Goal: Task Accomplishment & Management: Manage account settings

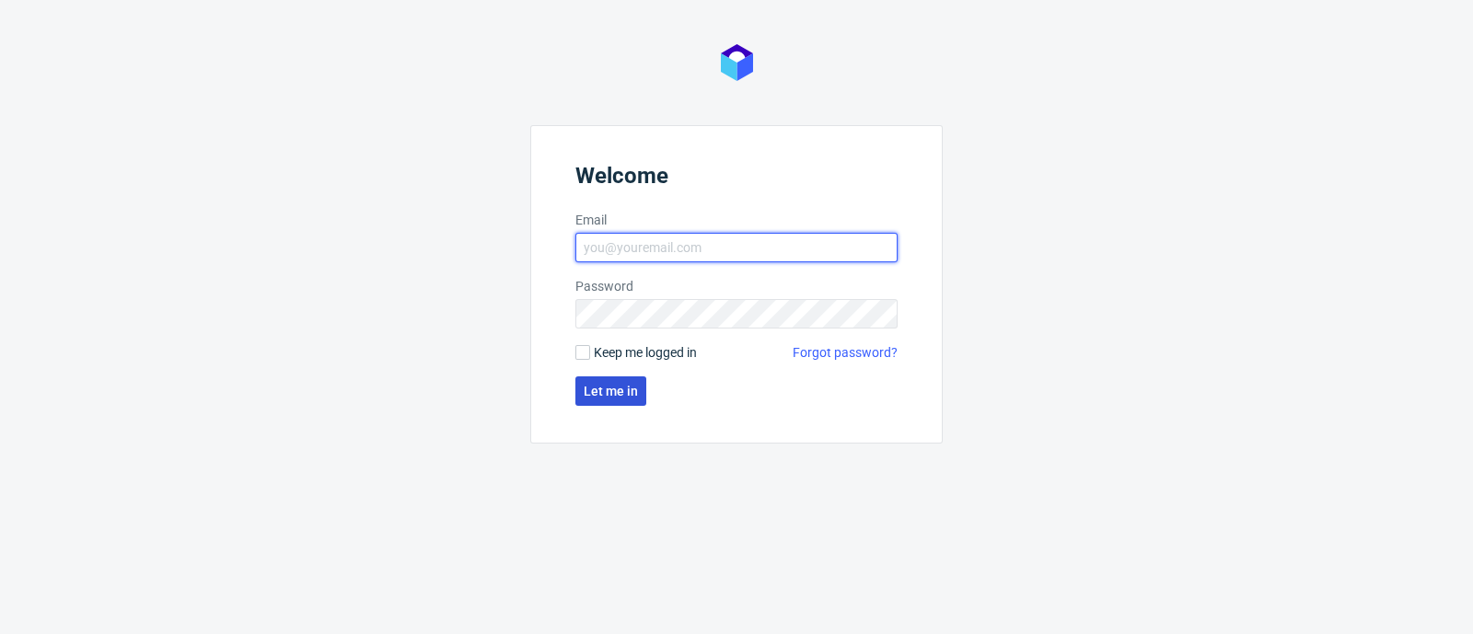
type input "dominika.piatek@packhelp.com"
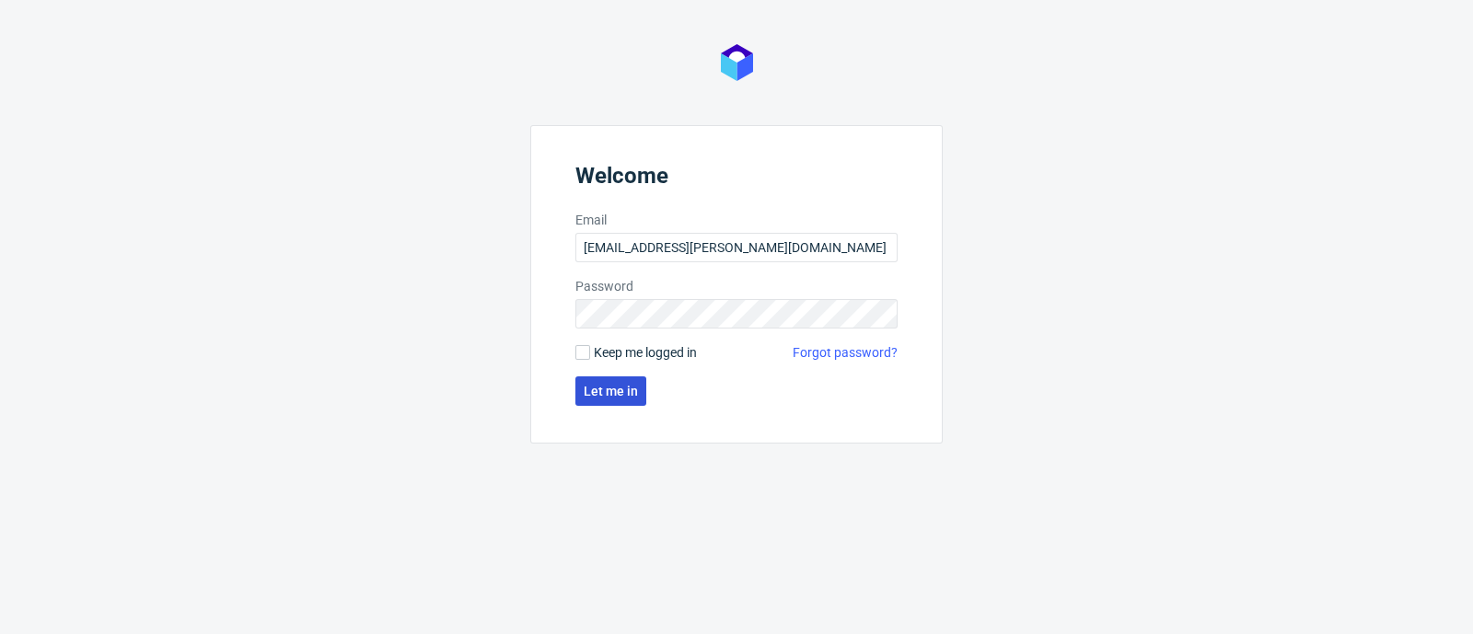
click at [586, 394] on span "Let me in" at bounding box center [611, 391] width 54 height 13
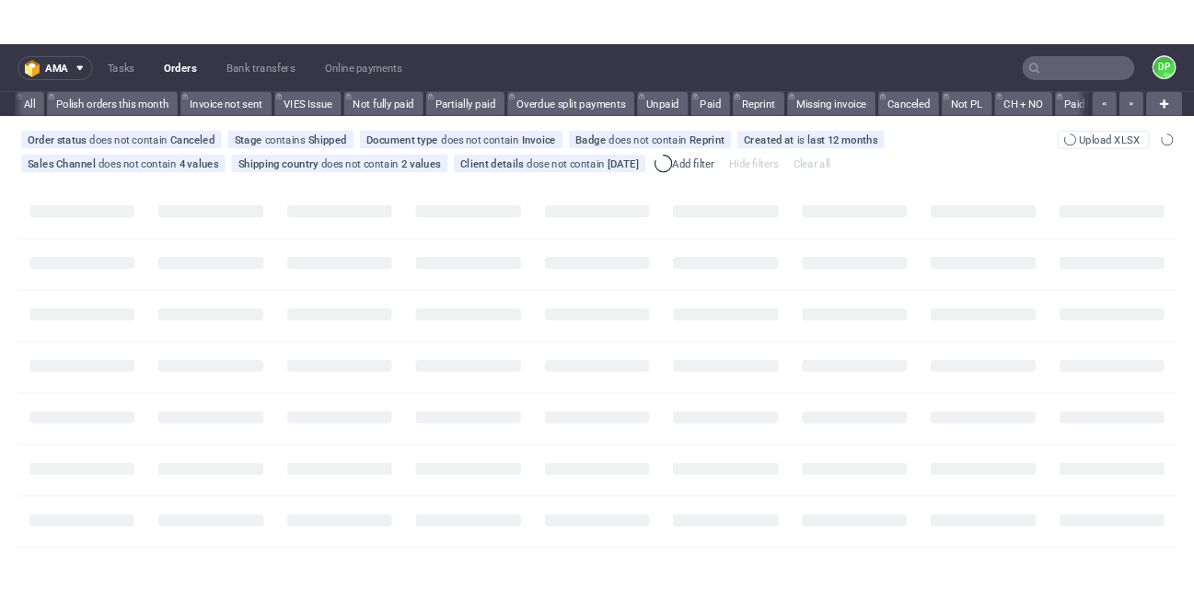
scroll to position [0, 2216]
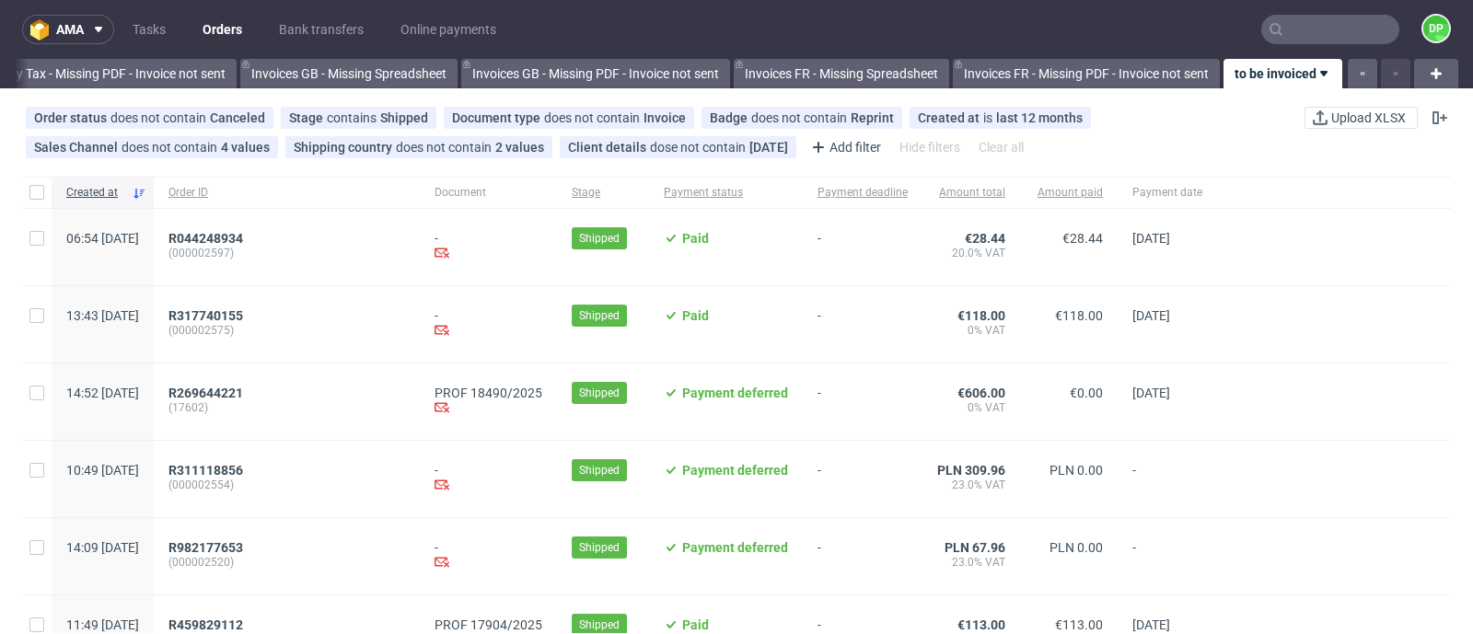
click at [1271, 41] on input "text" at bounding box center [1330, 29] width 138 height 29
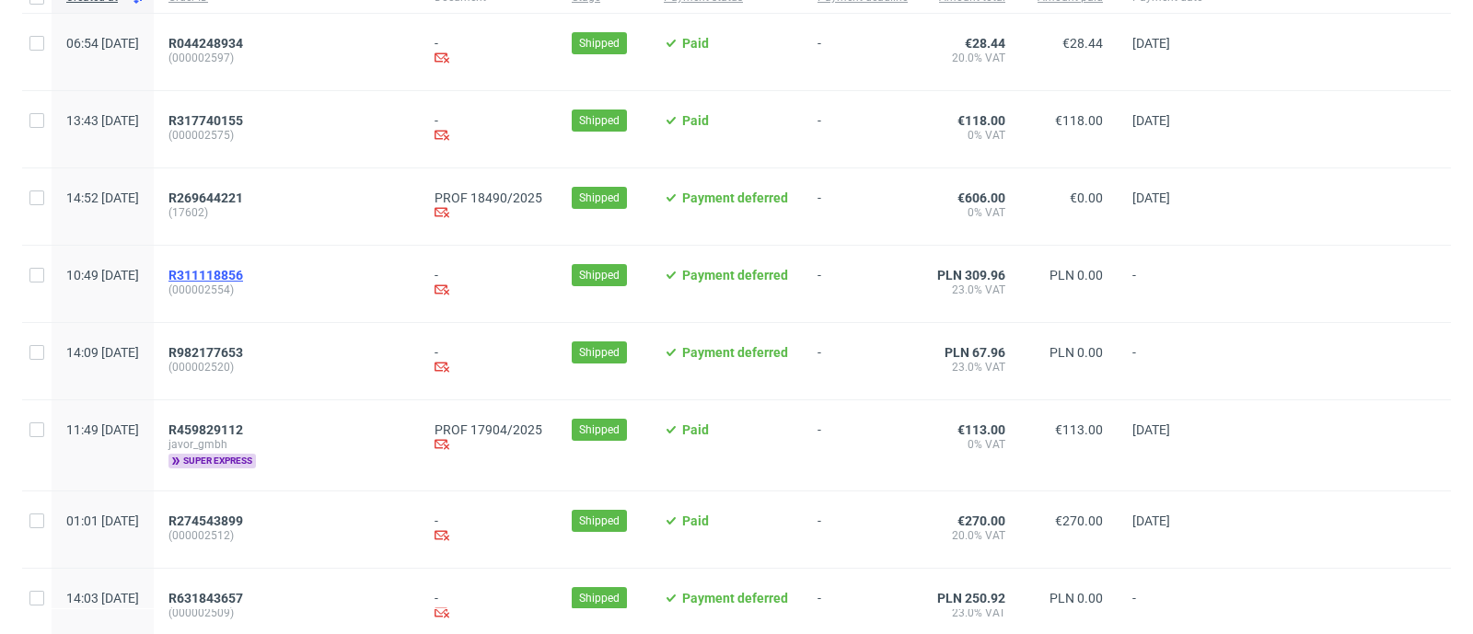
scroll to position [229, 0]
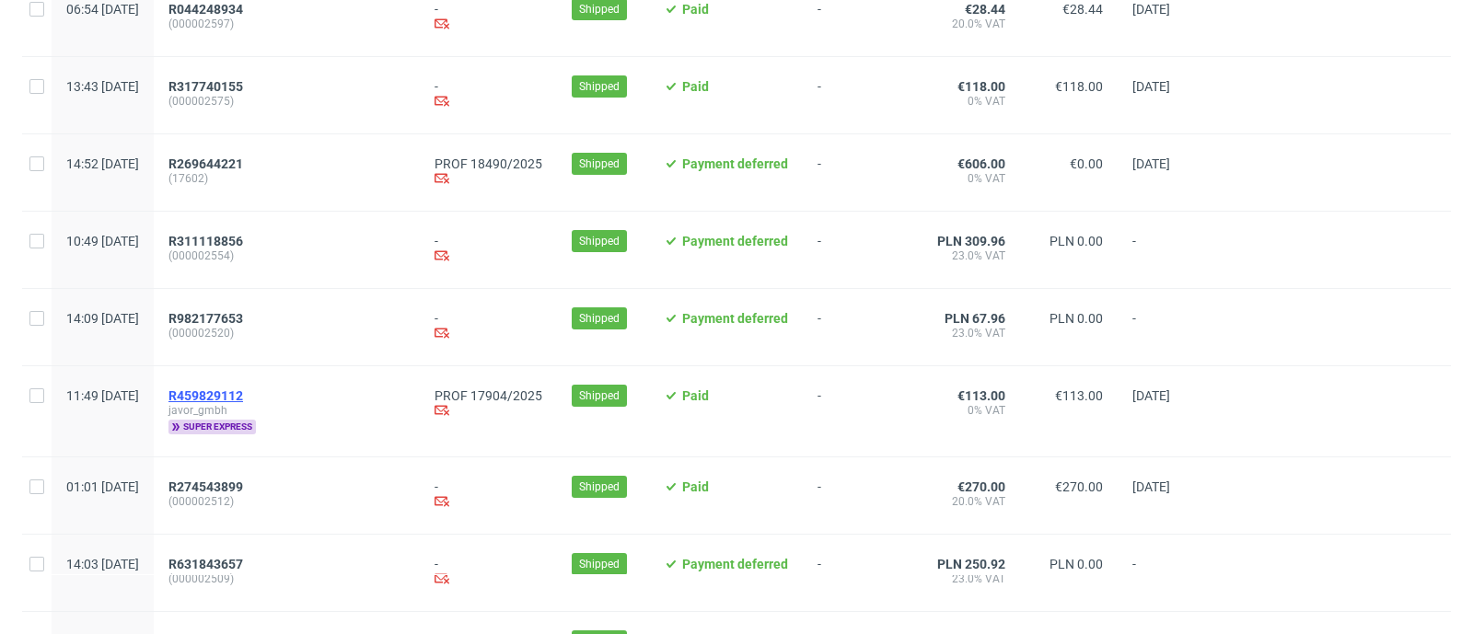
click at [243, 394] on span "R459829112" at bounding box center [205, 396] width 75 height 15
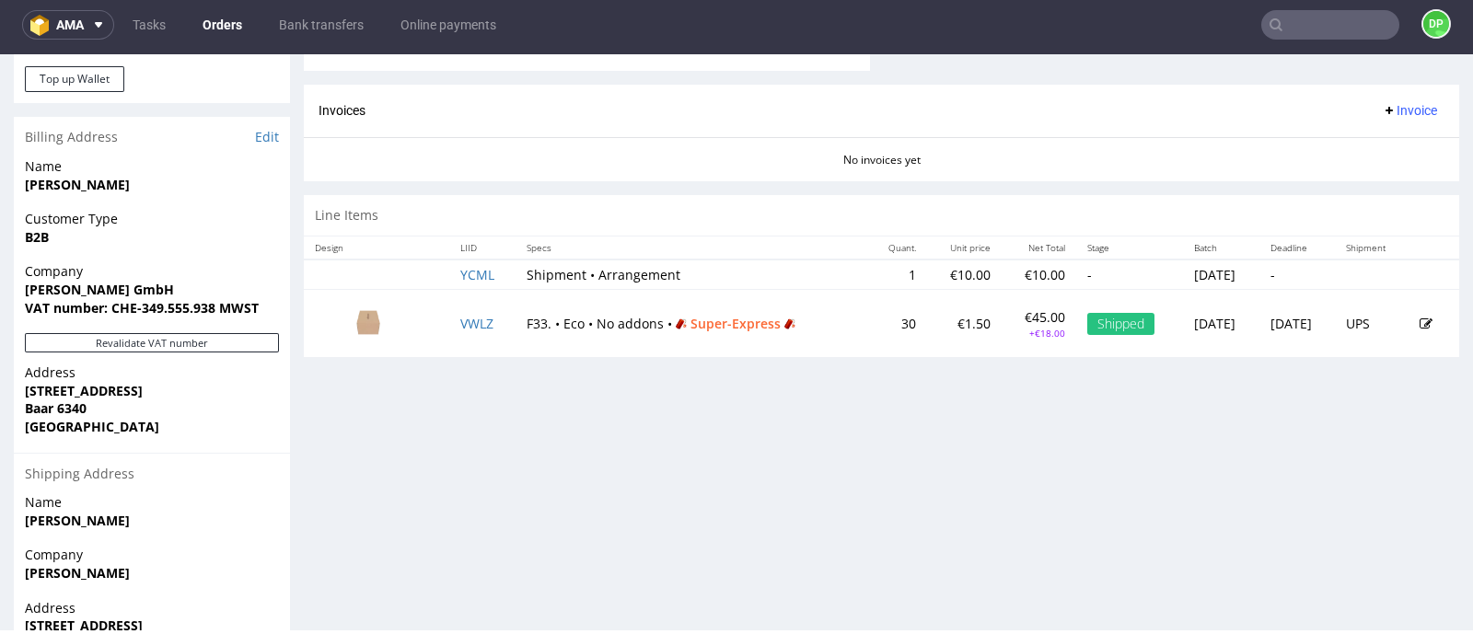
scroll to position [805, 0]
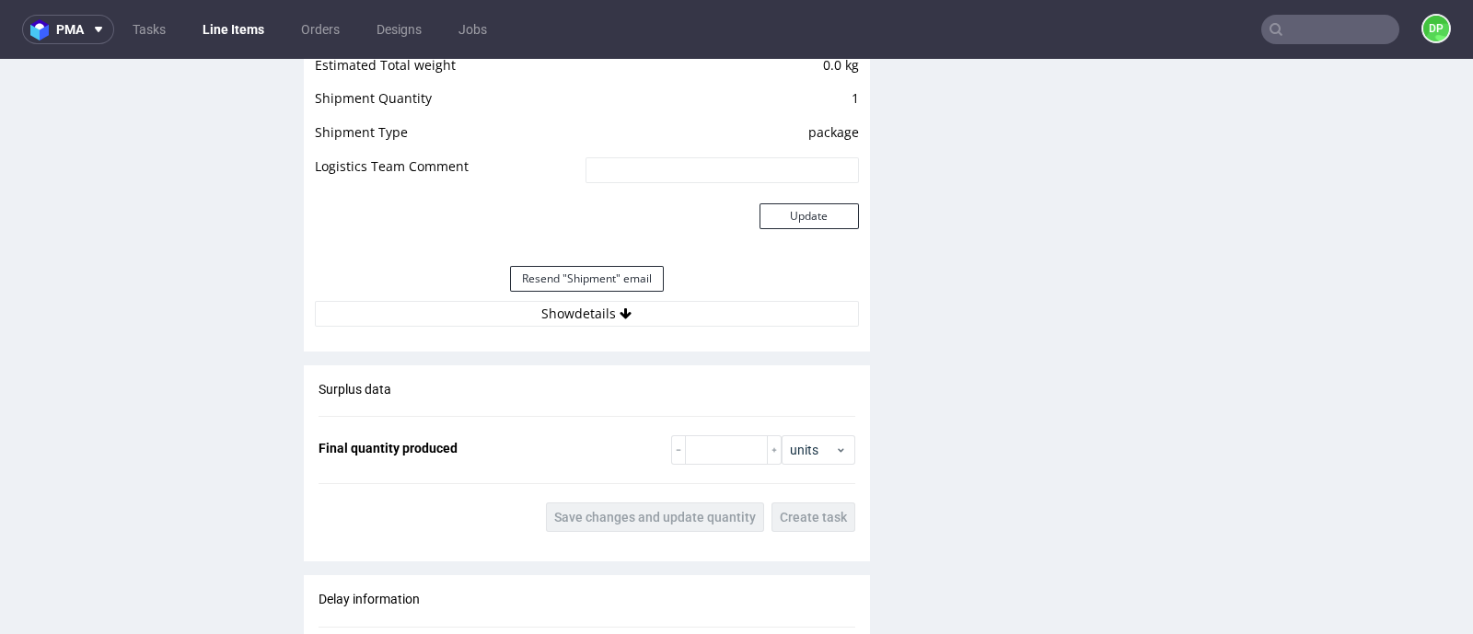
scroll to position [1956, 0]
click at [477, 305] on button "Show details" at bounding box center [587, 312] width 544 height 26
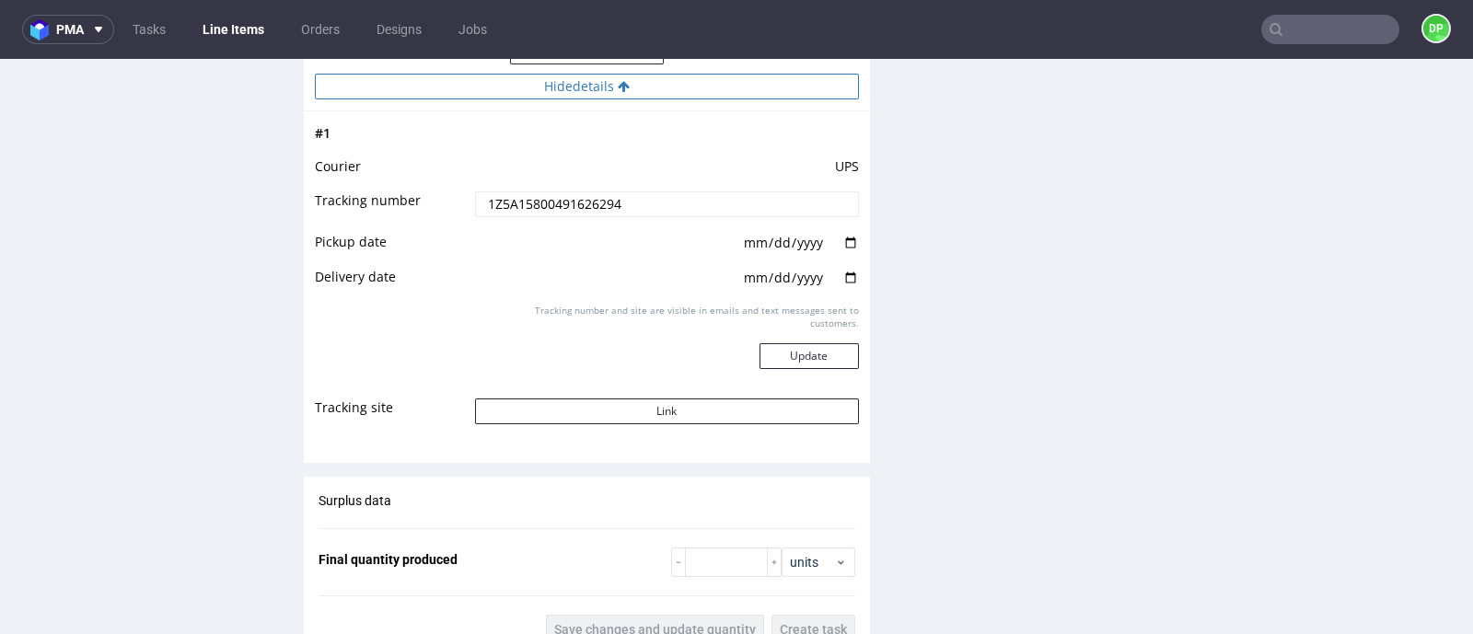
scroll to position [2187, 0]
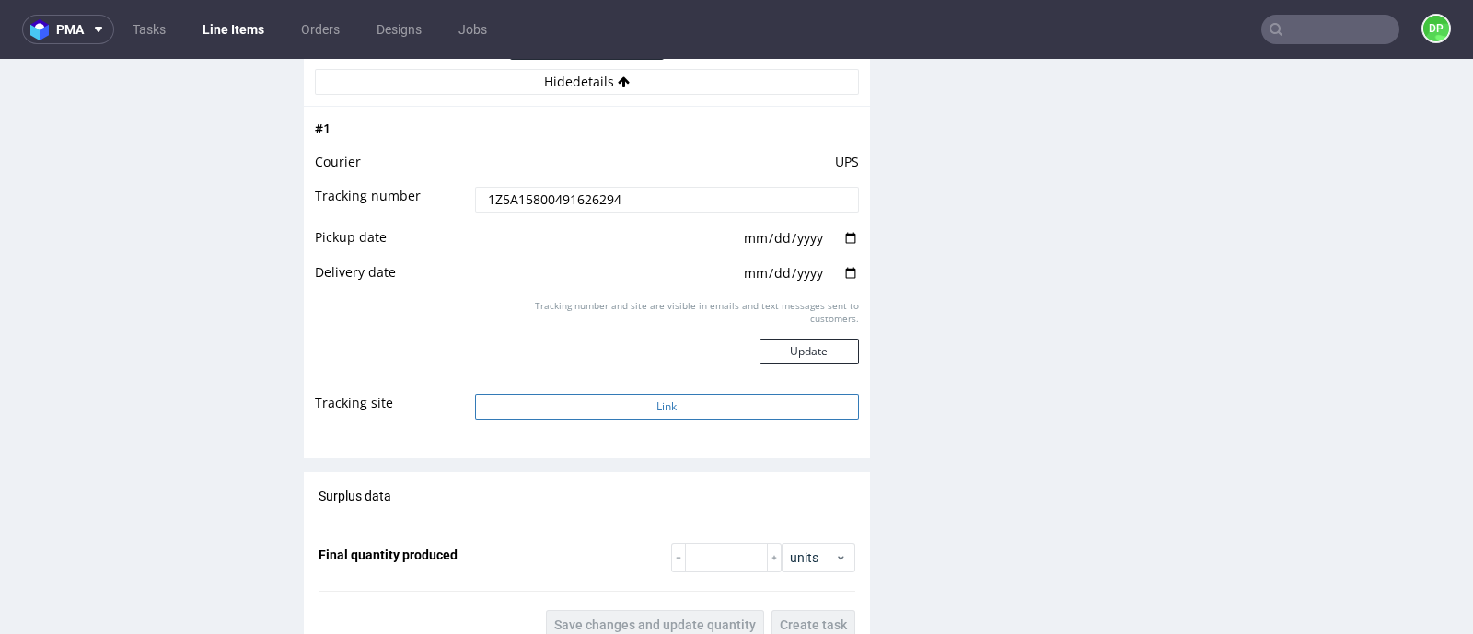
click at [551, 394] on button "Link" at bounding box center [667, 407] width 384 height 26
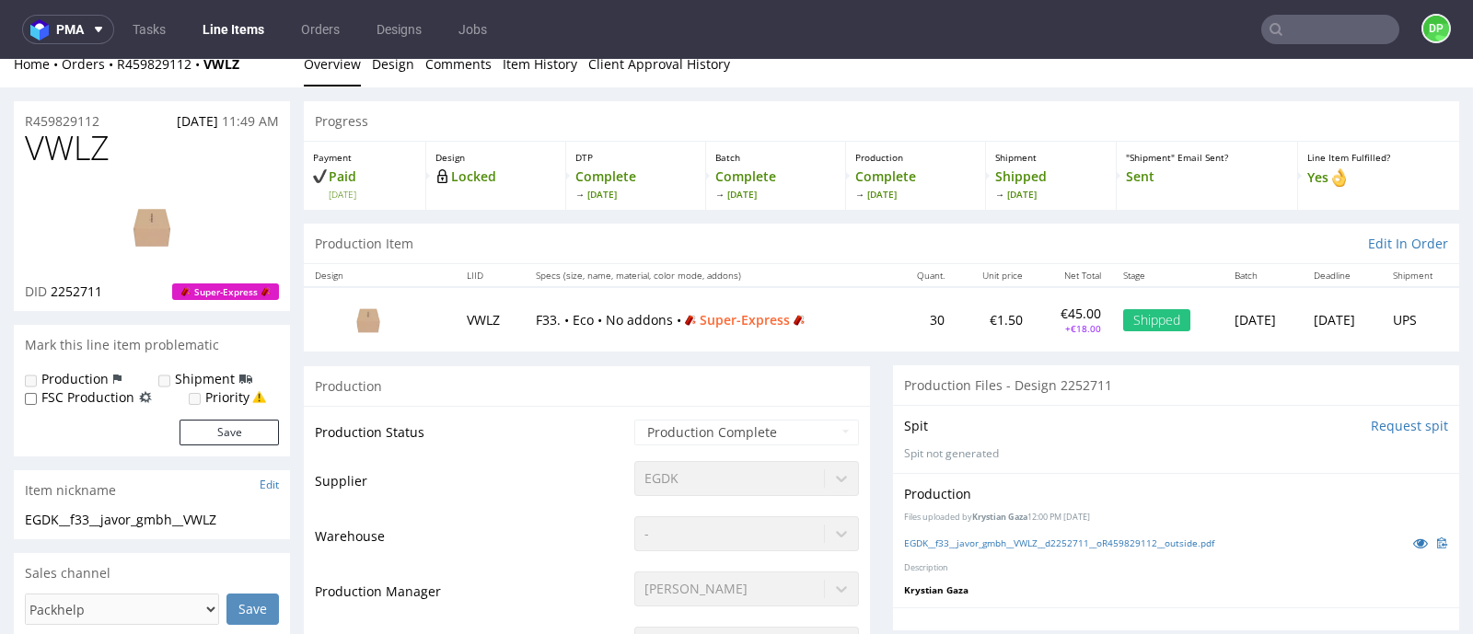
scroll to position [0, 0]
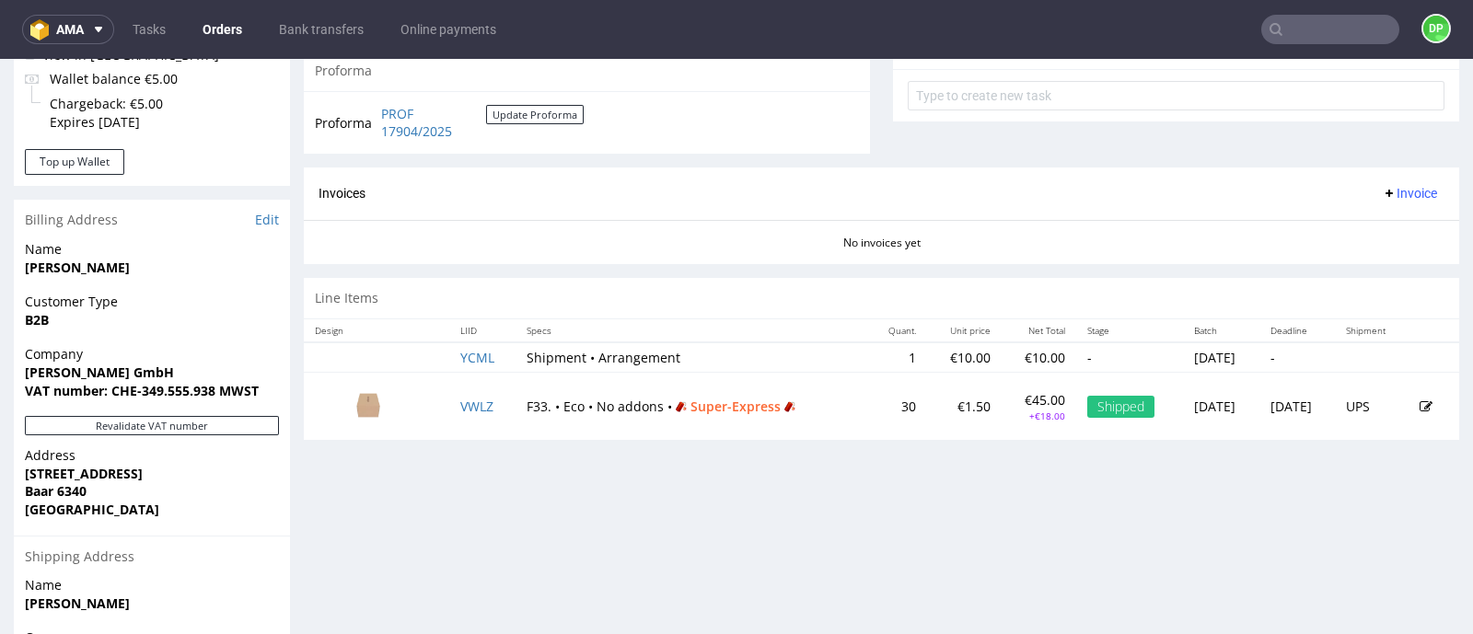
scroll to position [805, 0]
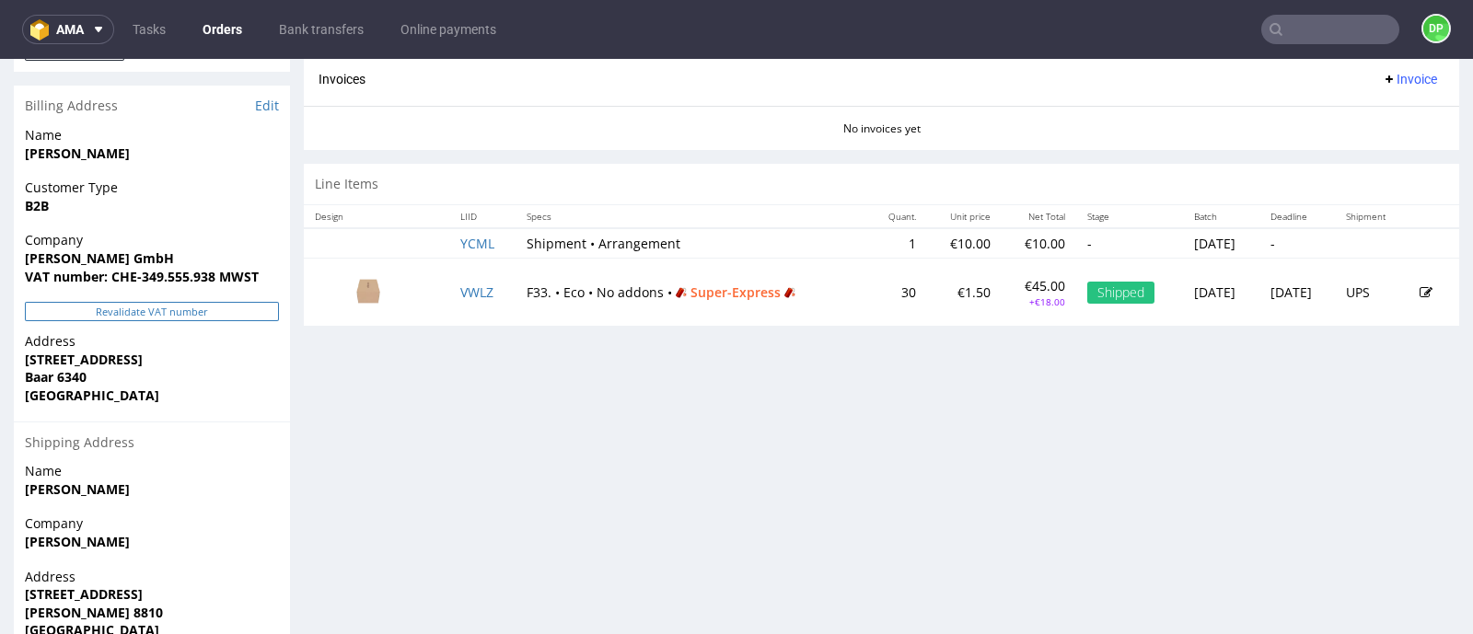
click at [130, 316] on button "Revalidate VAT number" at bounding box center [152, 311] width 254 height 19
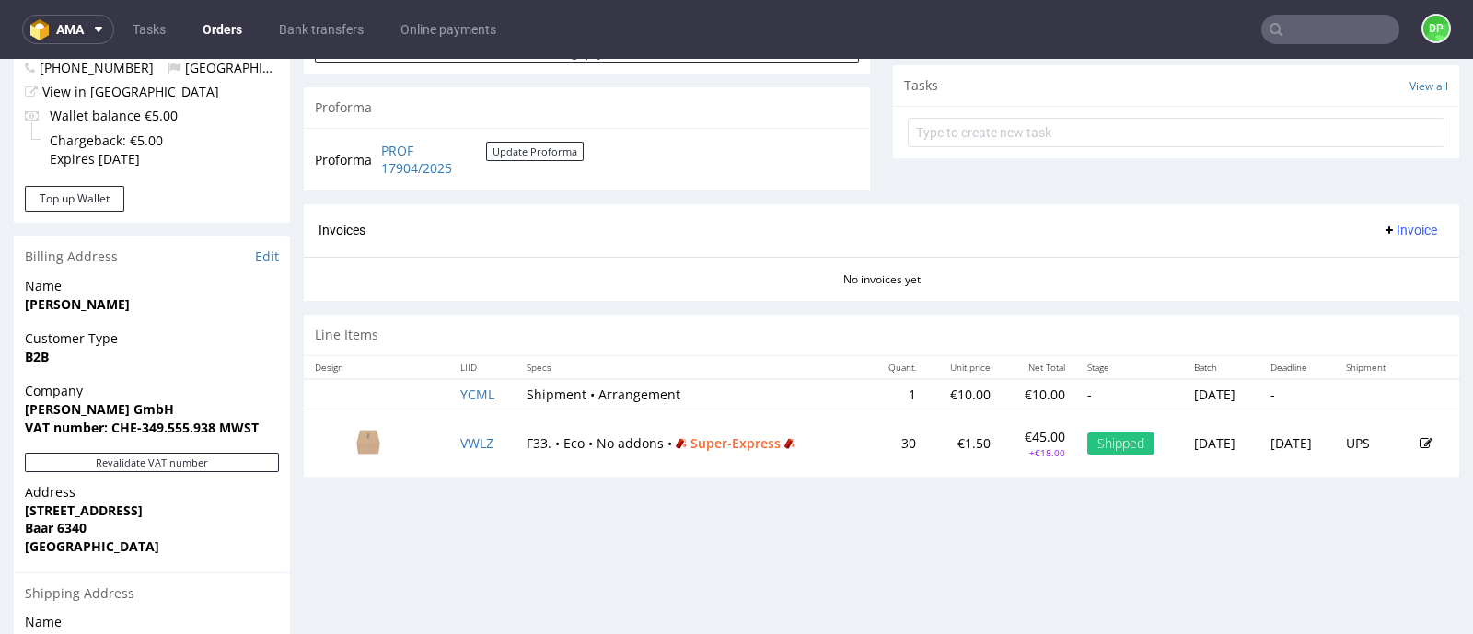
scroll to position [883, 0]
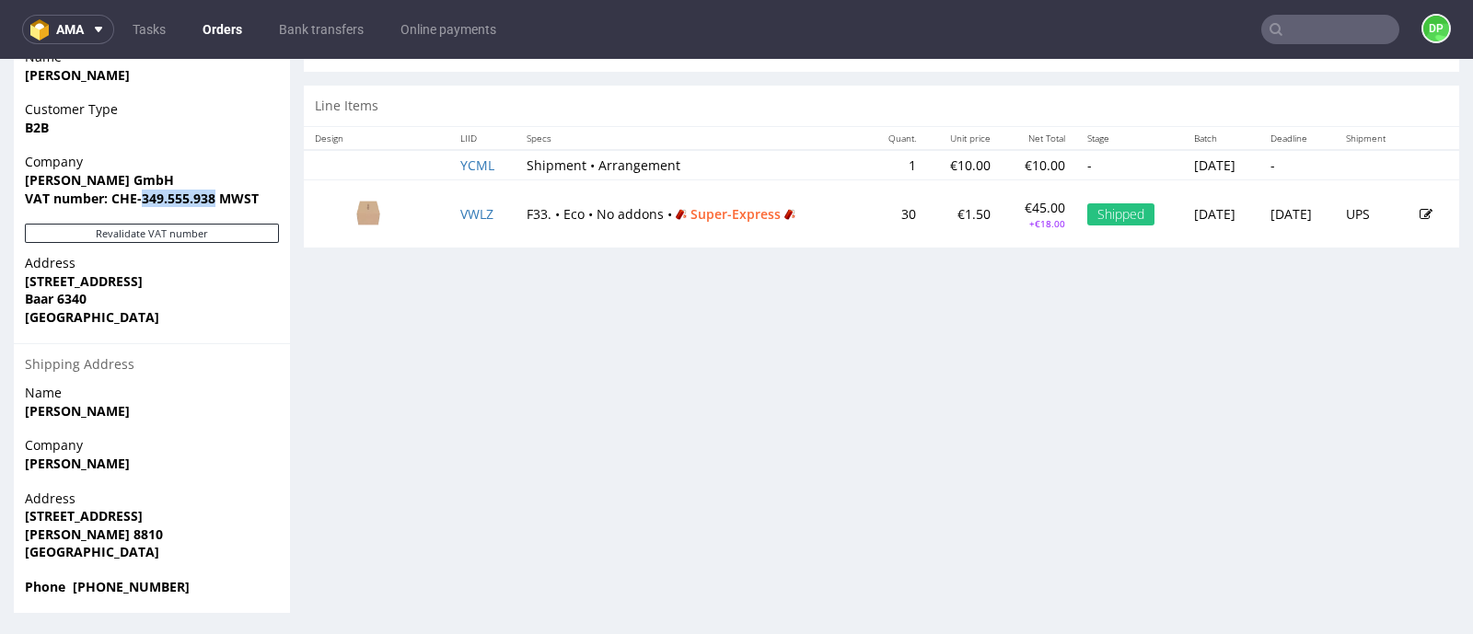
drag, startPoint x: 214, startPoint y: 197, endPoint x: 142, endPoint y: 197, distance: 71.8
click at [142, 197] on strong "VAT number: CHE-349.555.938 MWST" at bounding box center [142, 198] width 234 height 17
copy strong "349.555.938"
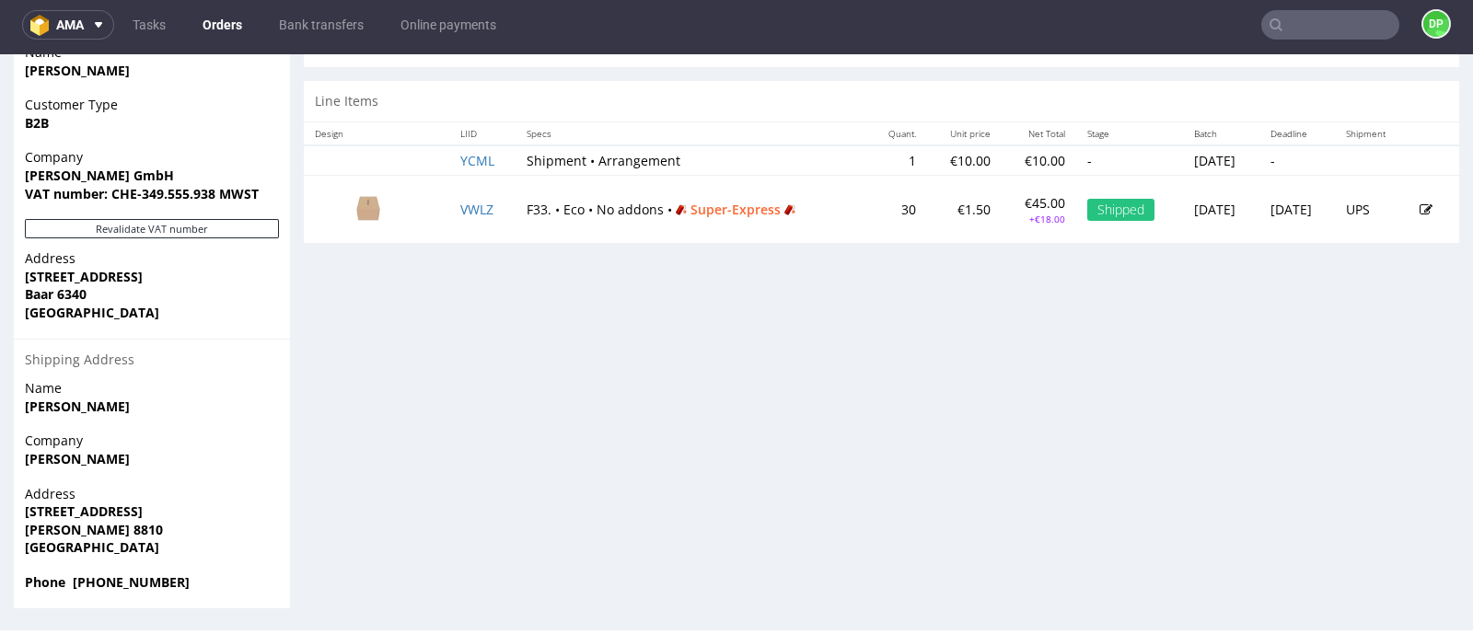
click at [170, 301] on span "Baar 6340" at bounding box center [152, 294] width 254 height 18
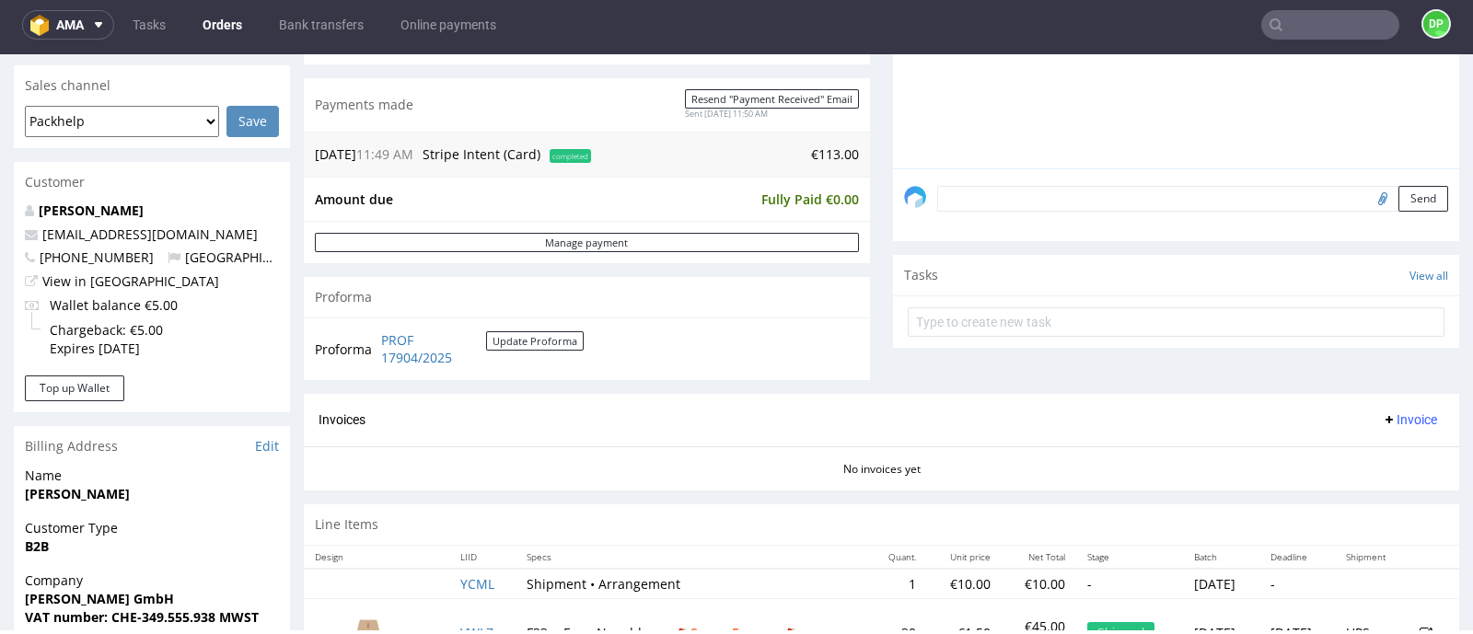
scroll to position [691, 0]
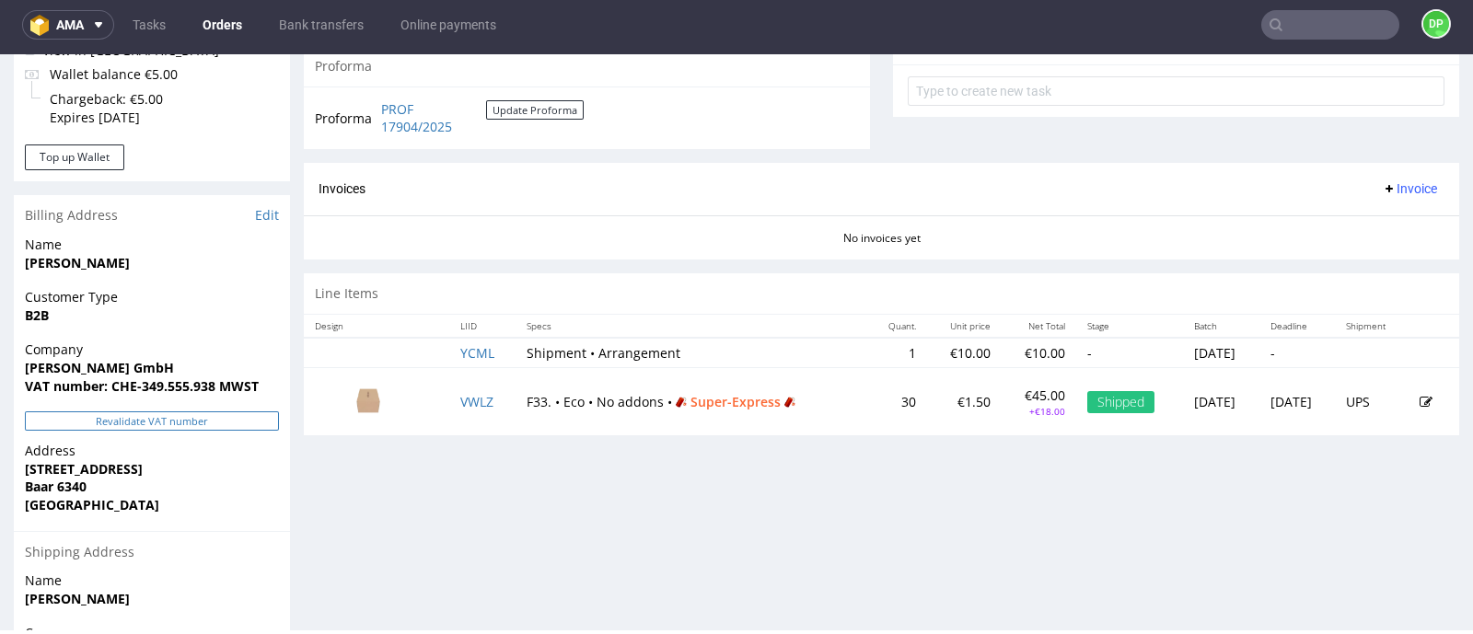
click at [189, 424] on button "Revalidate VAT number" at bounding box center [152, 421] width 254 height 19
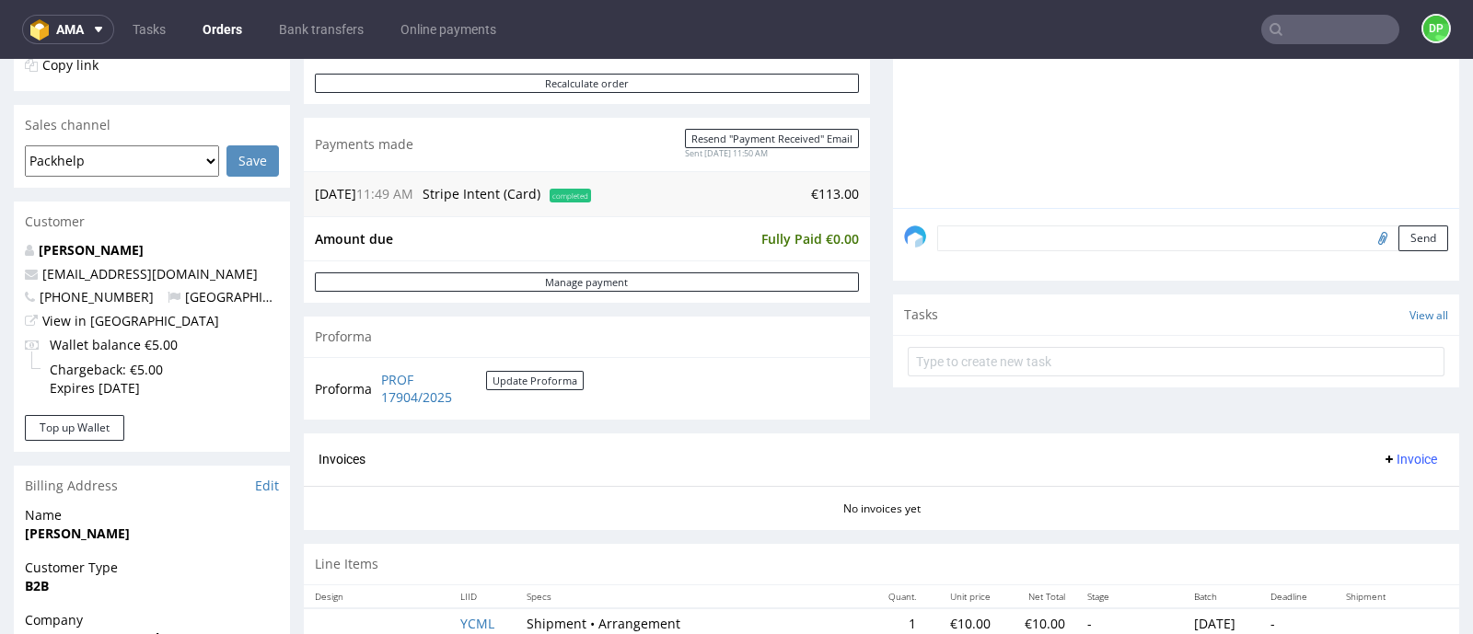
scroll to position [459, 0]
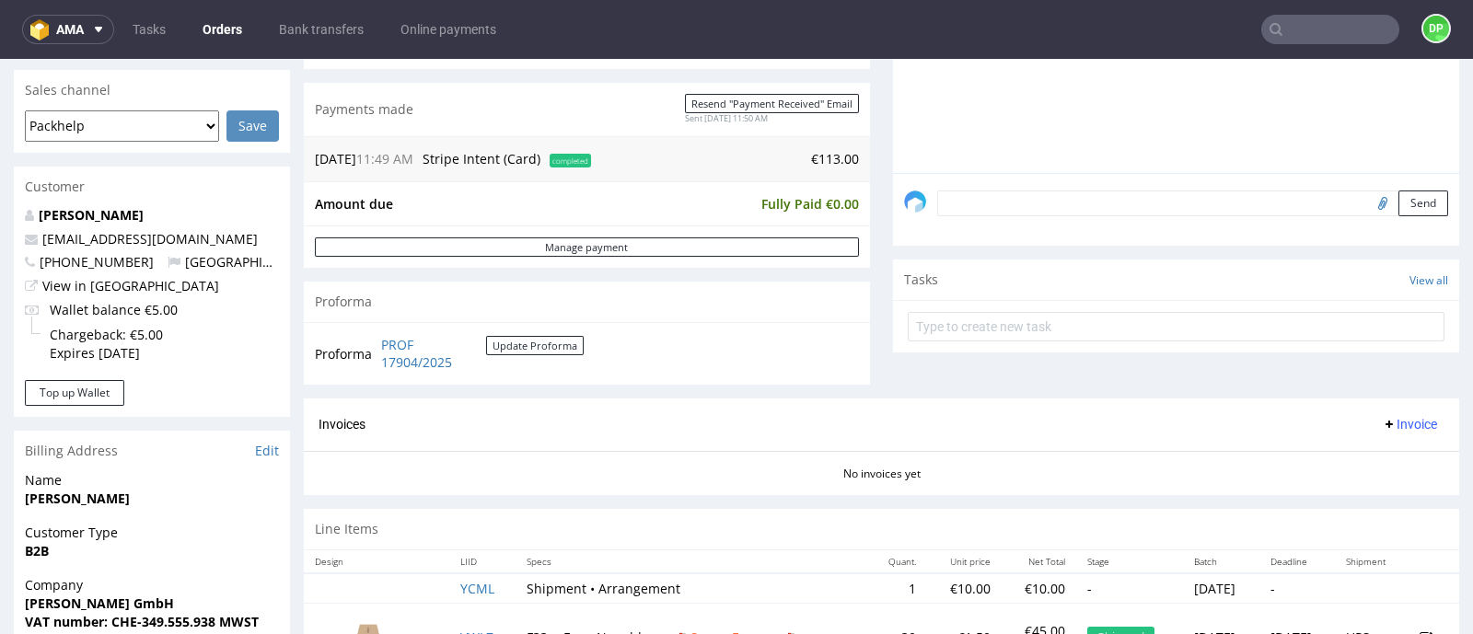
click at [1382, 417] on span "Invoice" at bounding box center [1409, 424] width 55 height 15
click at [1344, 456] on span "Generate" at bounding box center [1374, 462] width 89 height 18
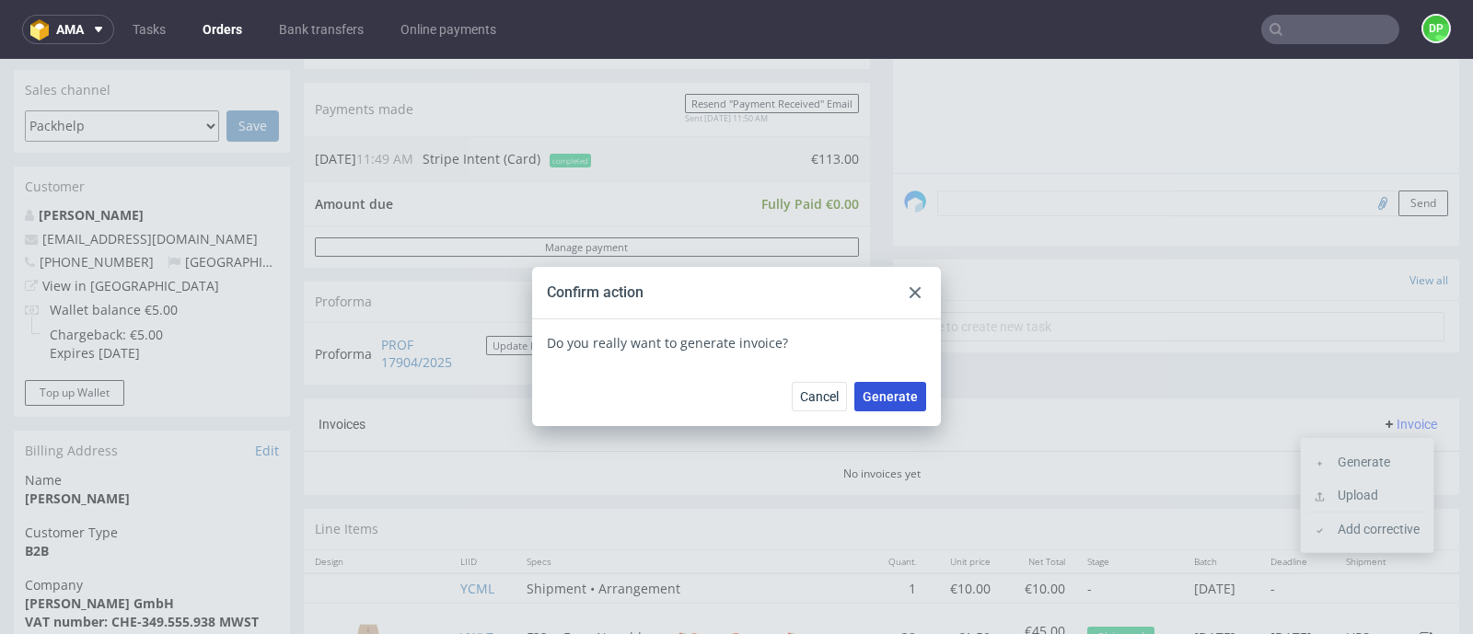
click at [865, 393] on span "Generate" at bounding box center [890, 396] width 55 height 13
click at [910, 289] on use at bounding box center [915, 292] width 11 height 11
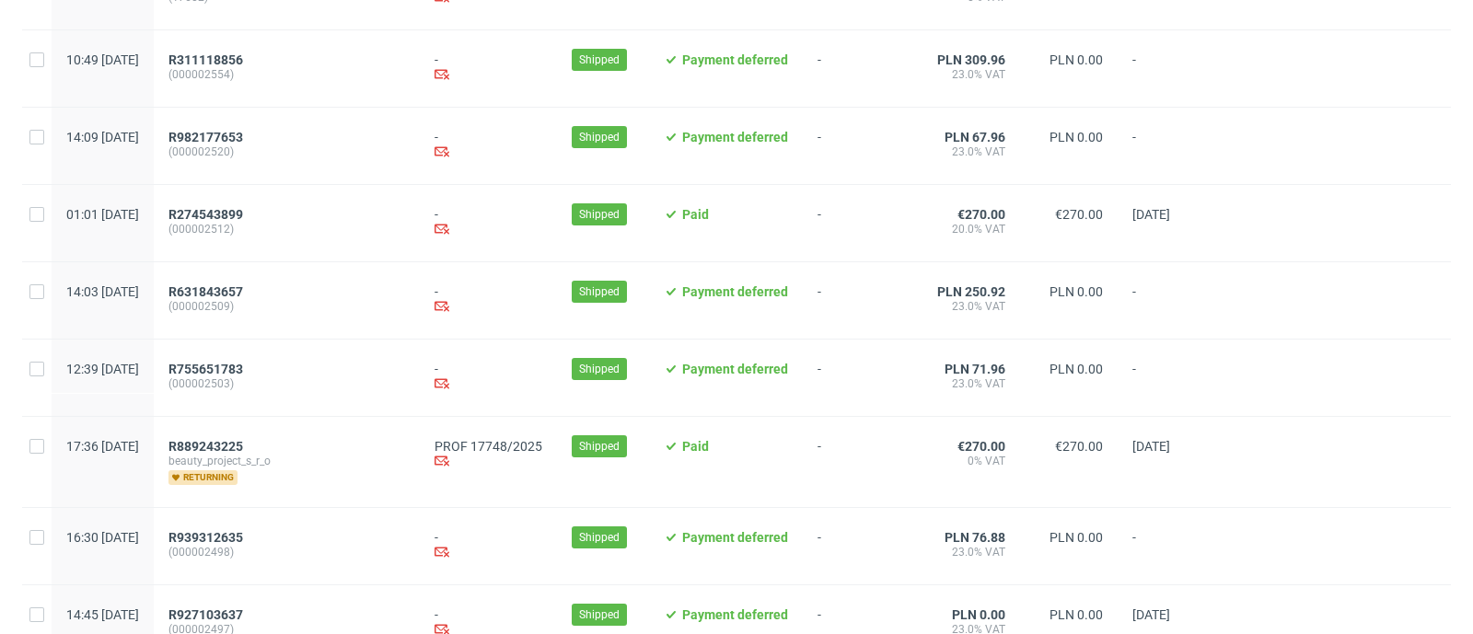
scroll to position [459, 0]
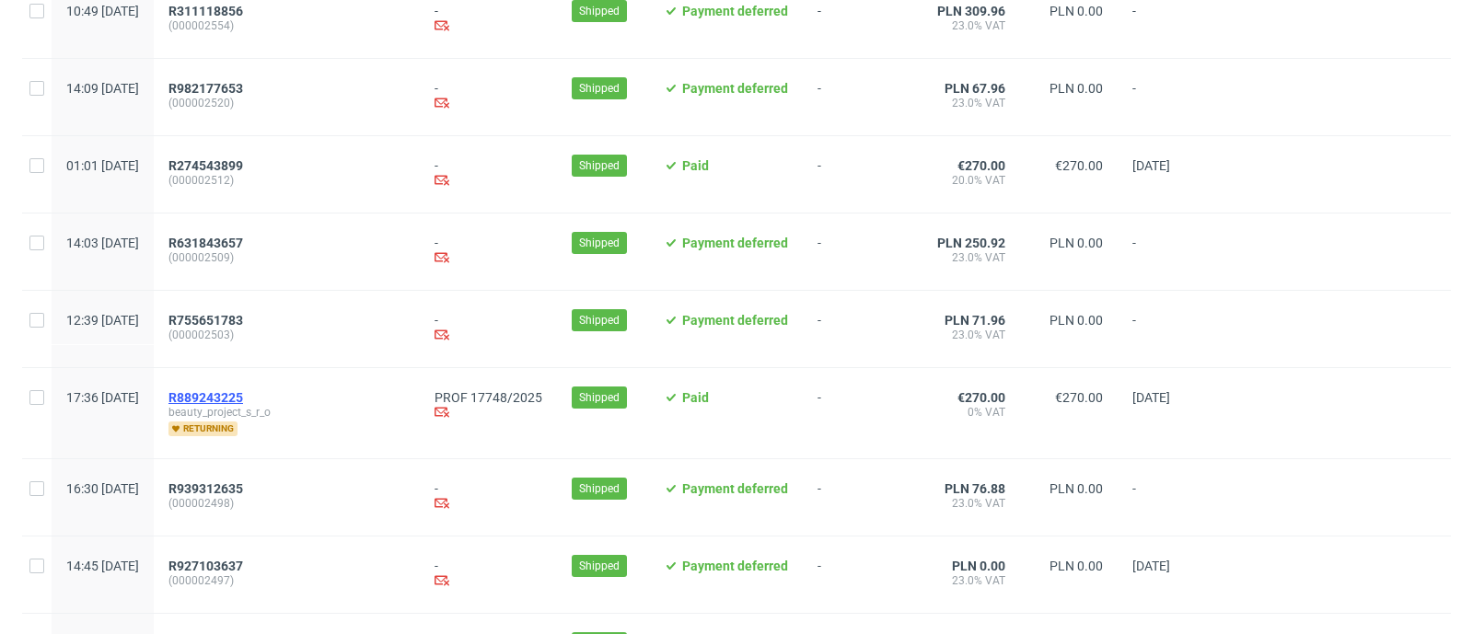
click at [243, 396] on span "R889243225" at bounding box center [205, 397] width 75 height 15
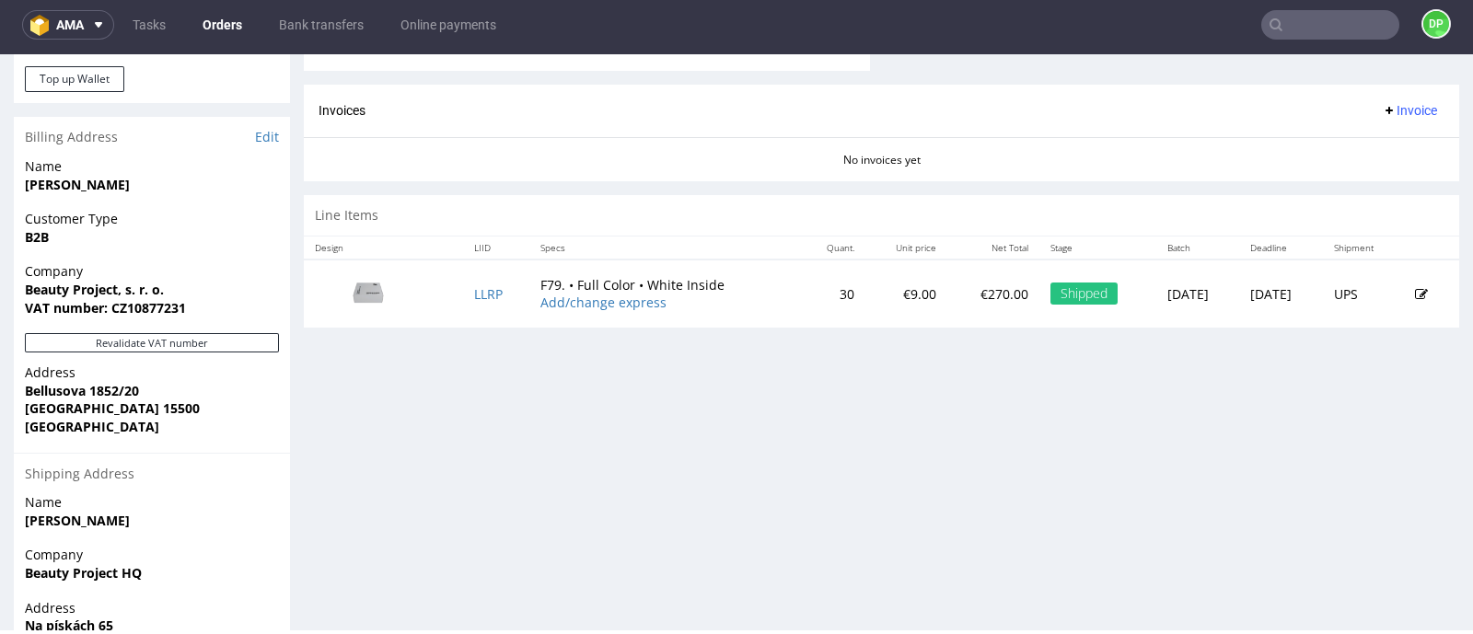
scroll to position [805, 0]
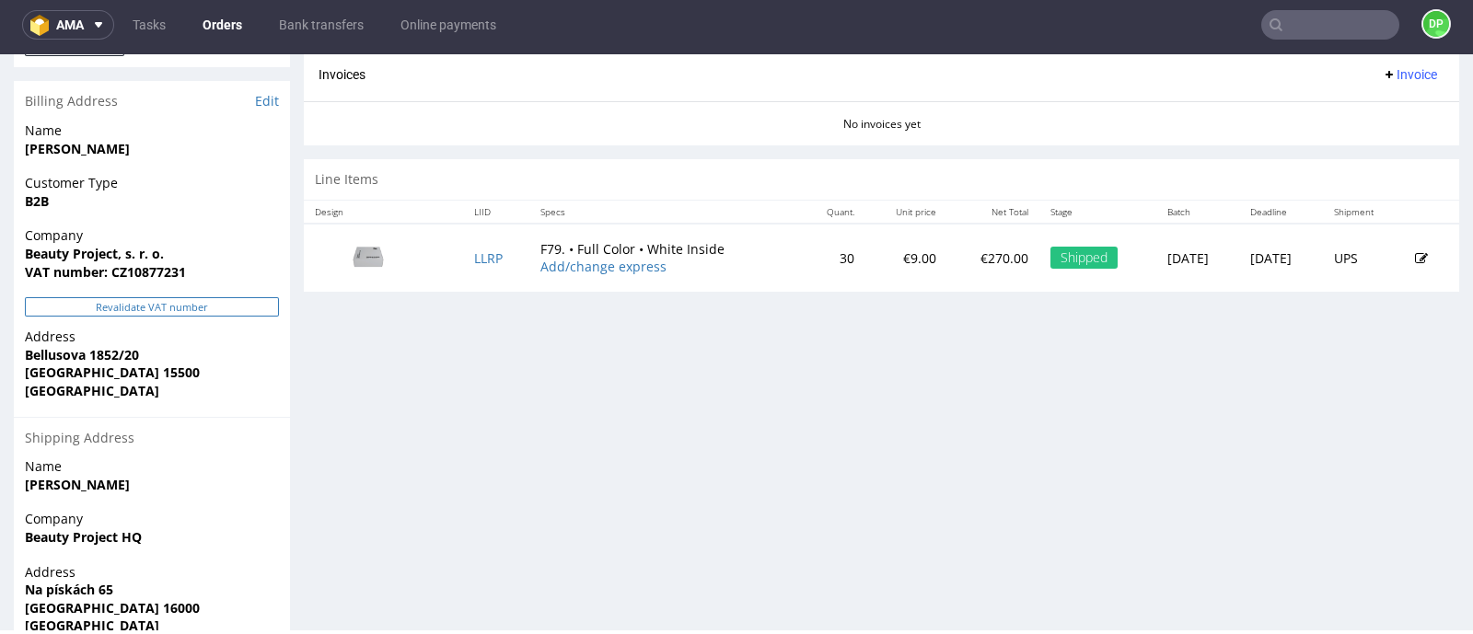
click at [112, 306] on button "Revalidate VAT number" at bounding box center [152, 306] width 254 height 19
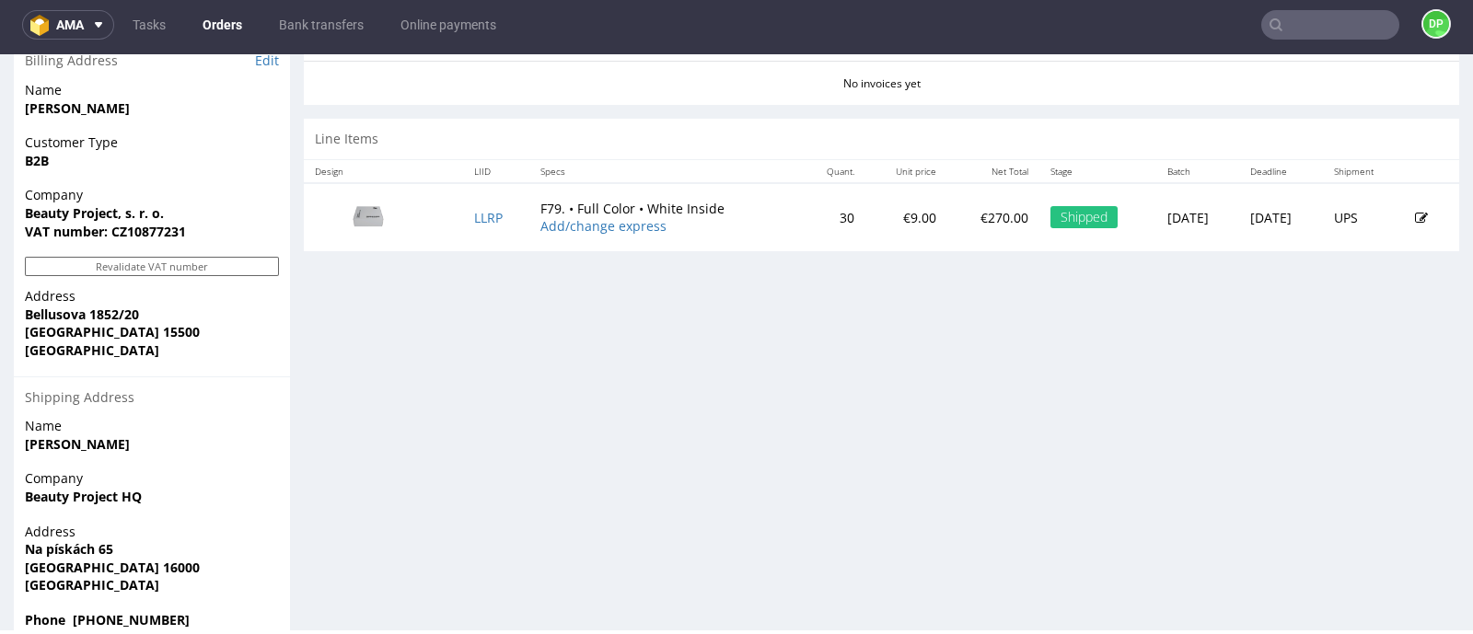
scroll to position [883, 0]
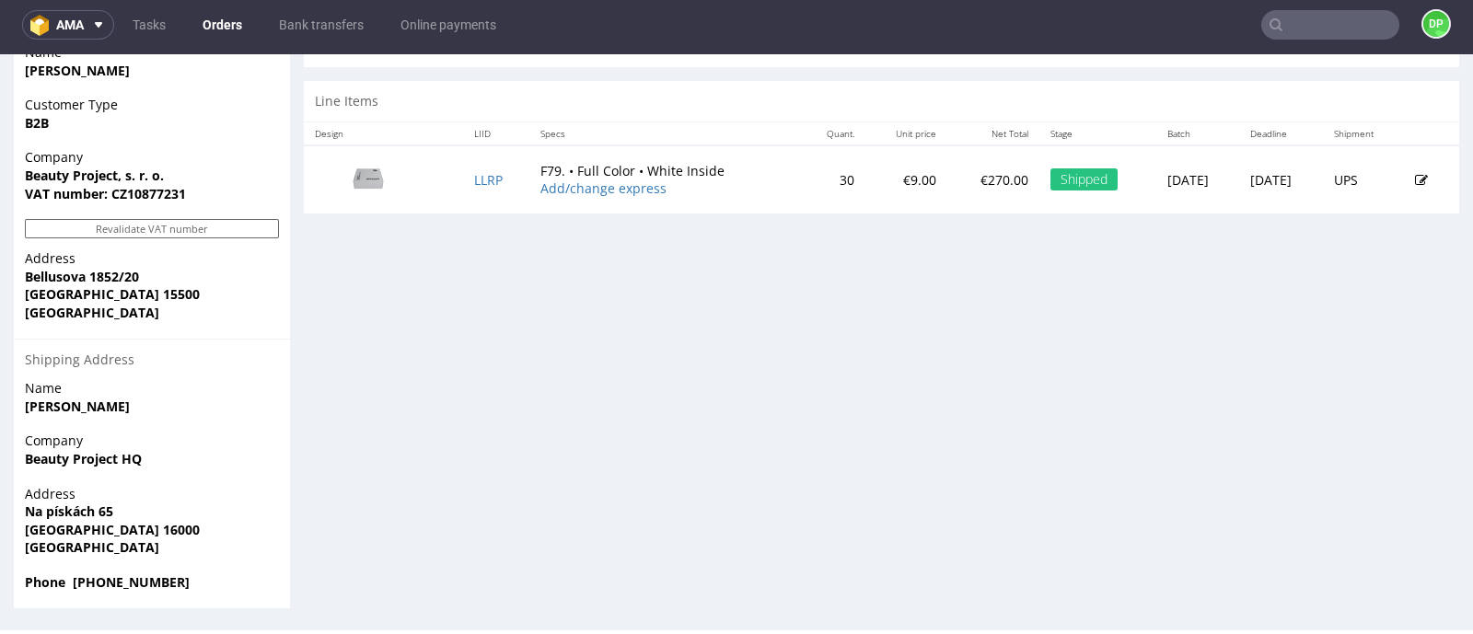
drag, startPoint x: 566, startPoint y: 353, endPoint x: 547, endPoint y: 358, distance: 20.1
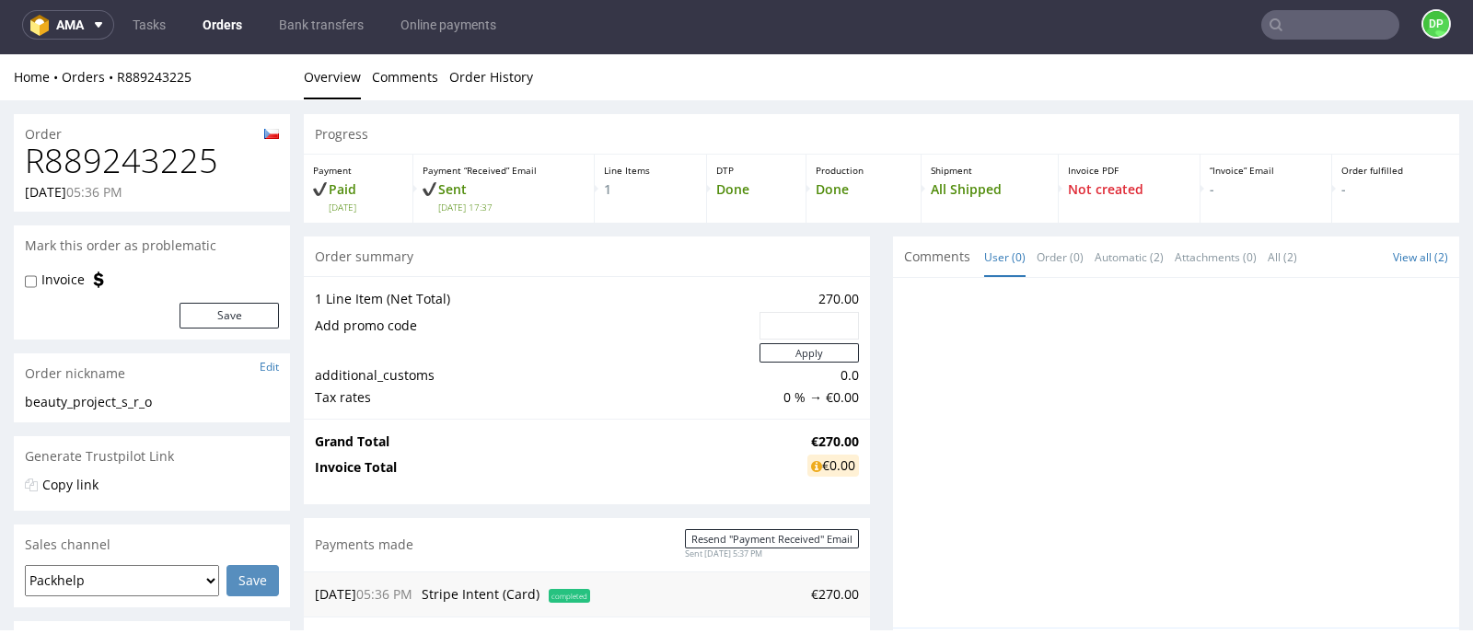
scroll to position [0, 0]
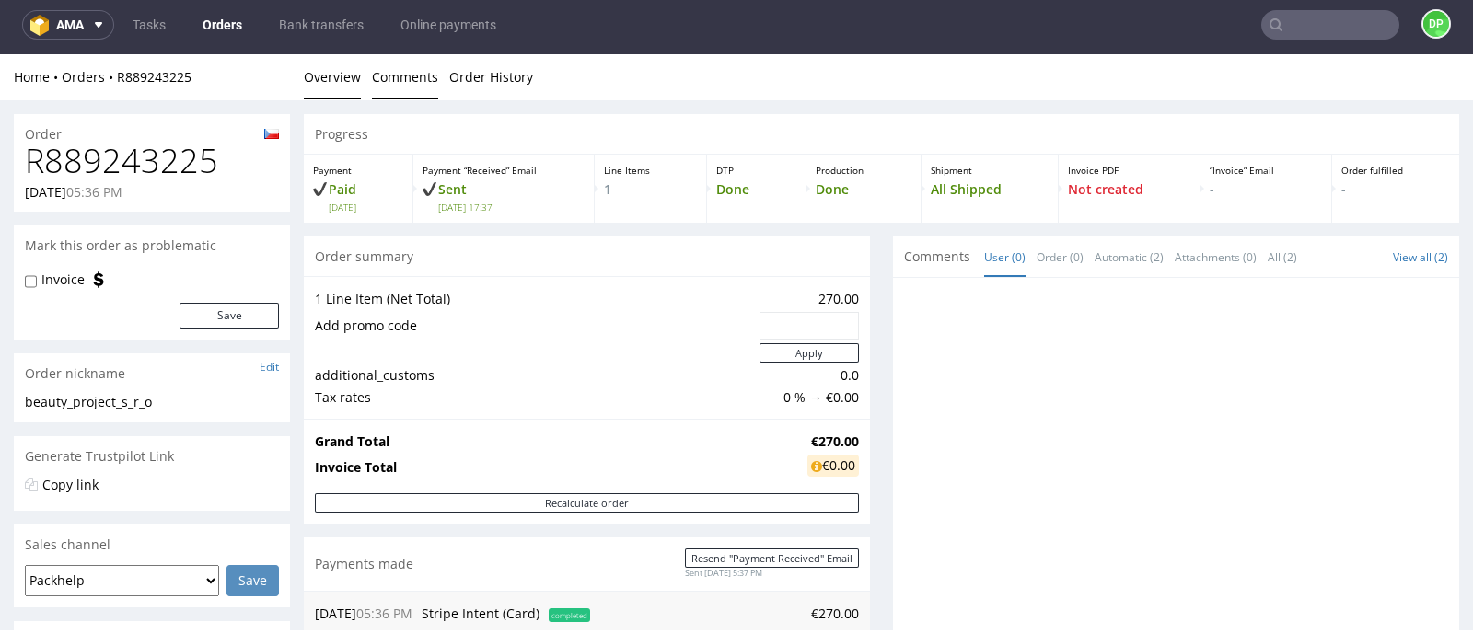
click at [388, 75] on link "Comments" at bounding box center [405, 76] width 66 height 45
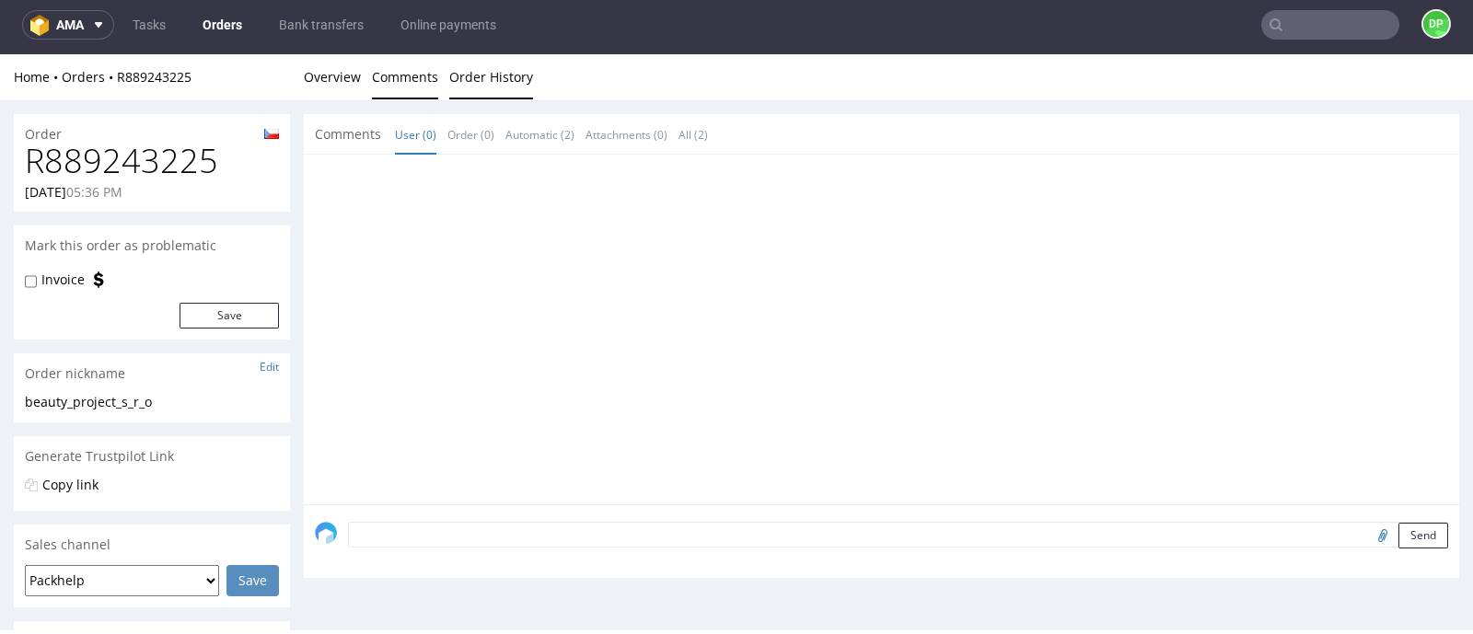
click at [479, 85] on link "Order History" at bounding box center [491, 76] width 84 height 45
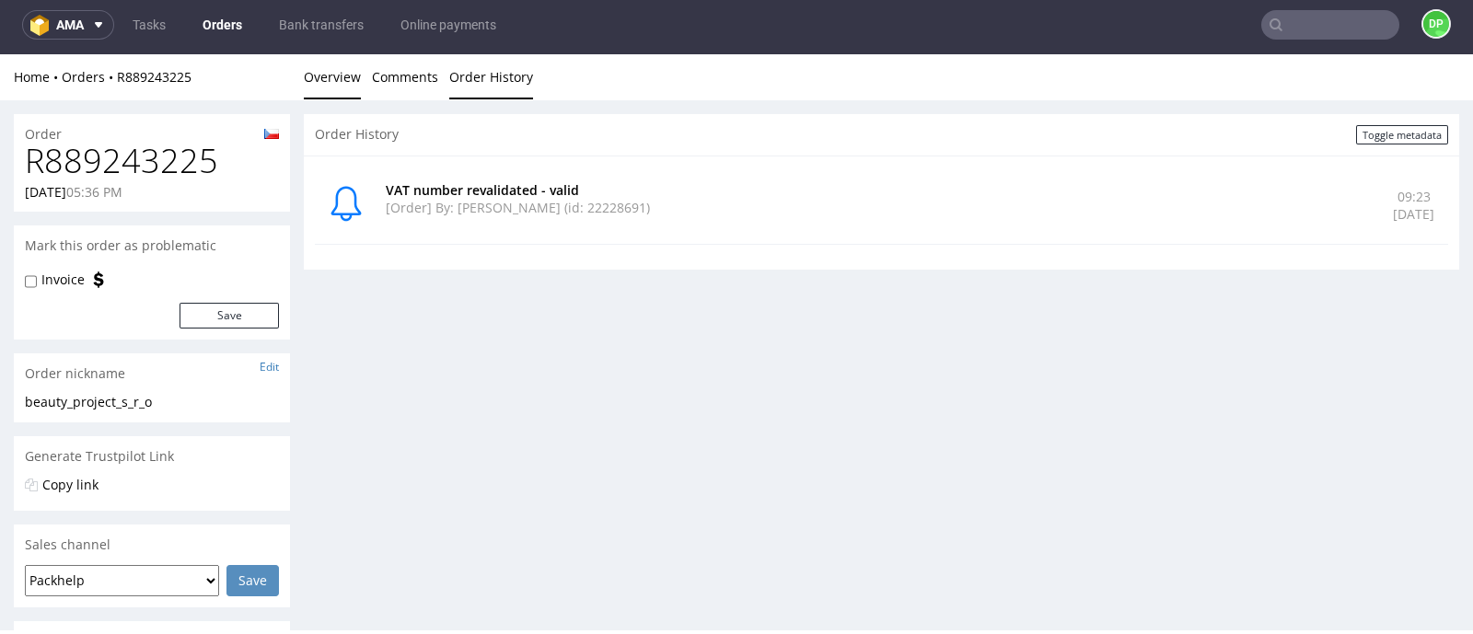
click at [347, 79] on link "Overview" at bounding box center [332, 76] width 57 height 45
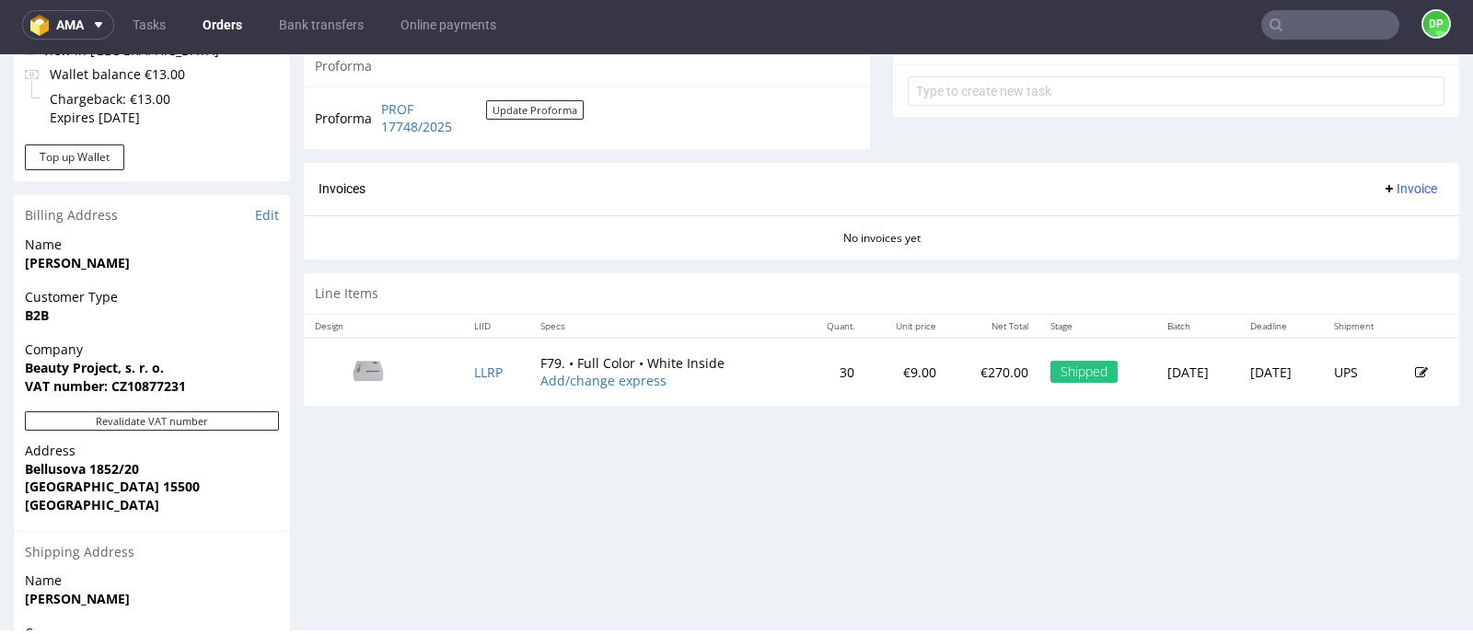
scroll to position [805, 0]
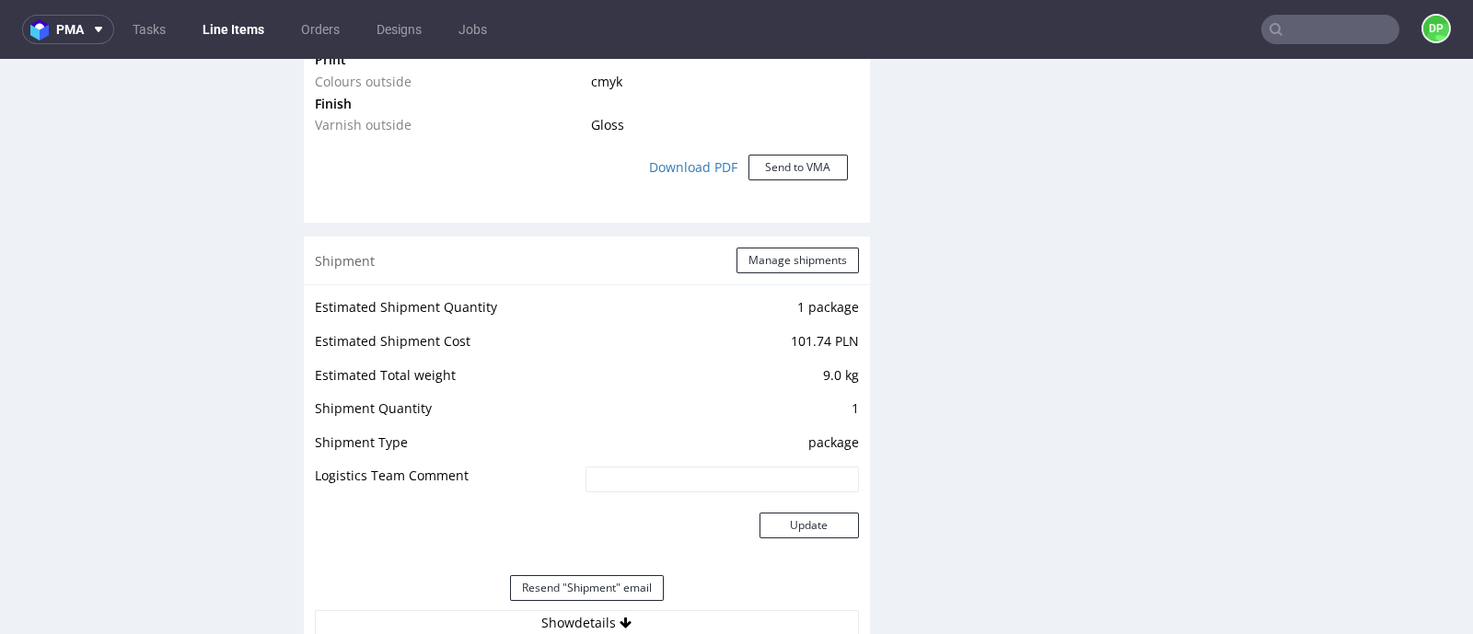
scroll to position [1956, 0]
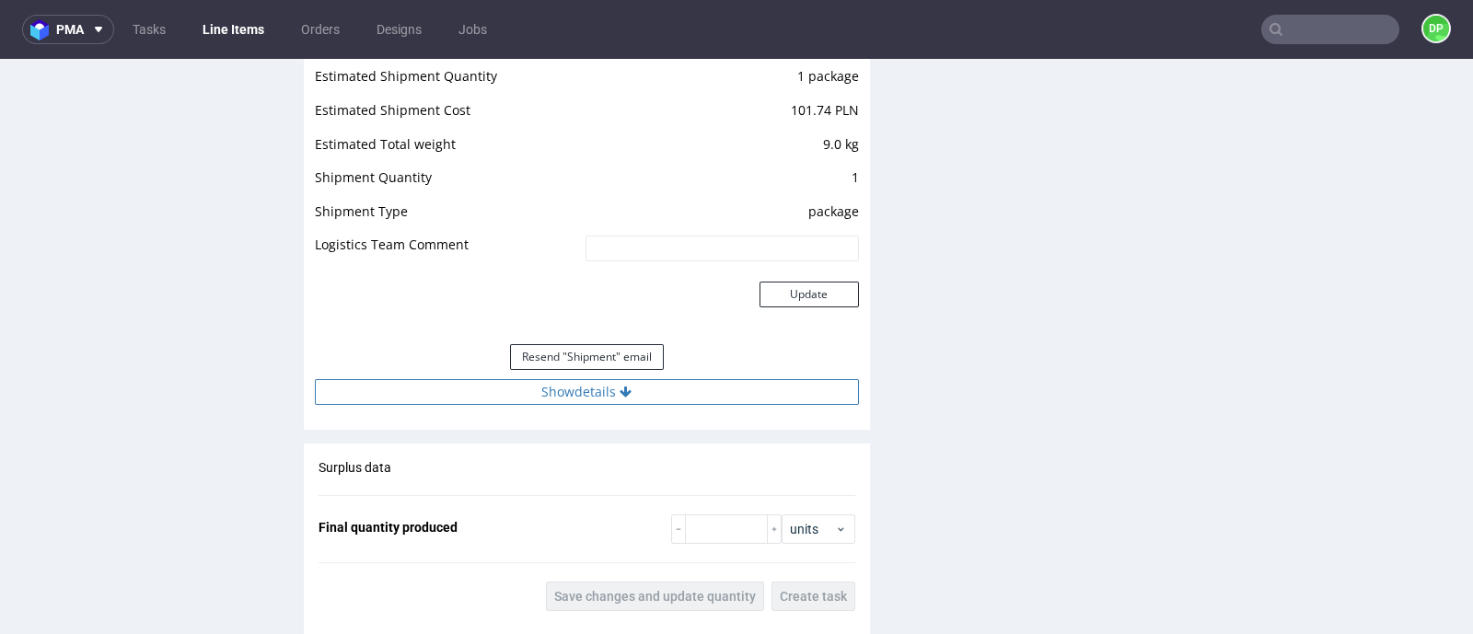
click at [532, 389] on button "Show details" at bounding box center [587, 392] width 544 height 26
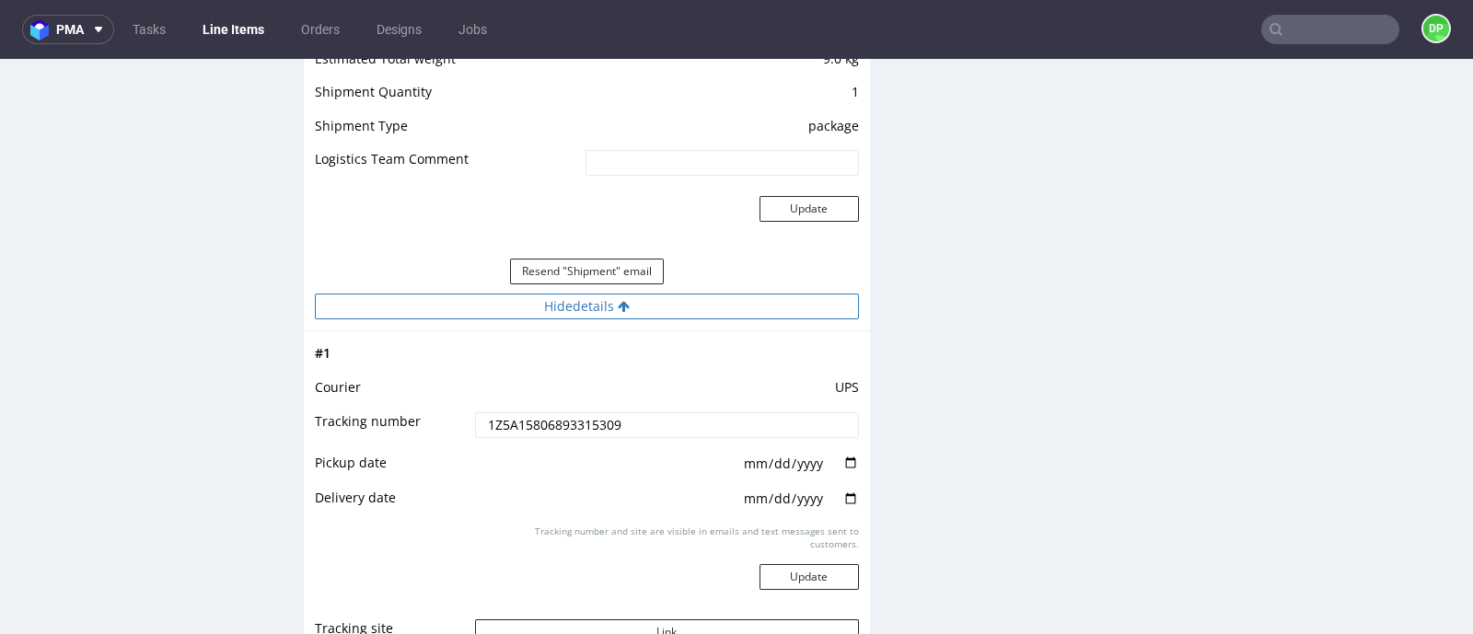
scroll to position [2072, 0]
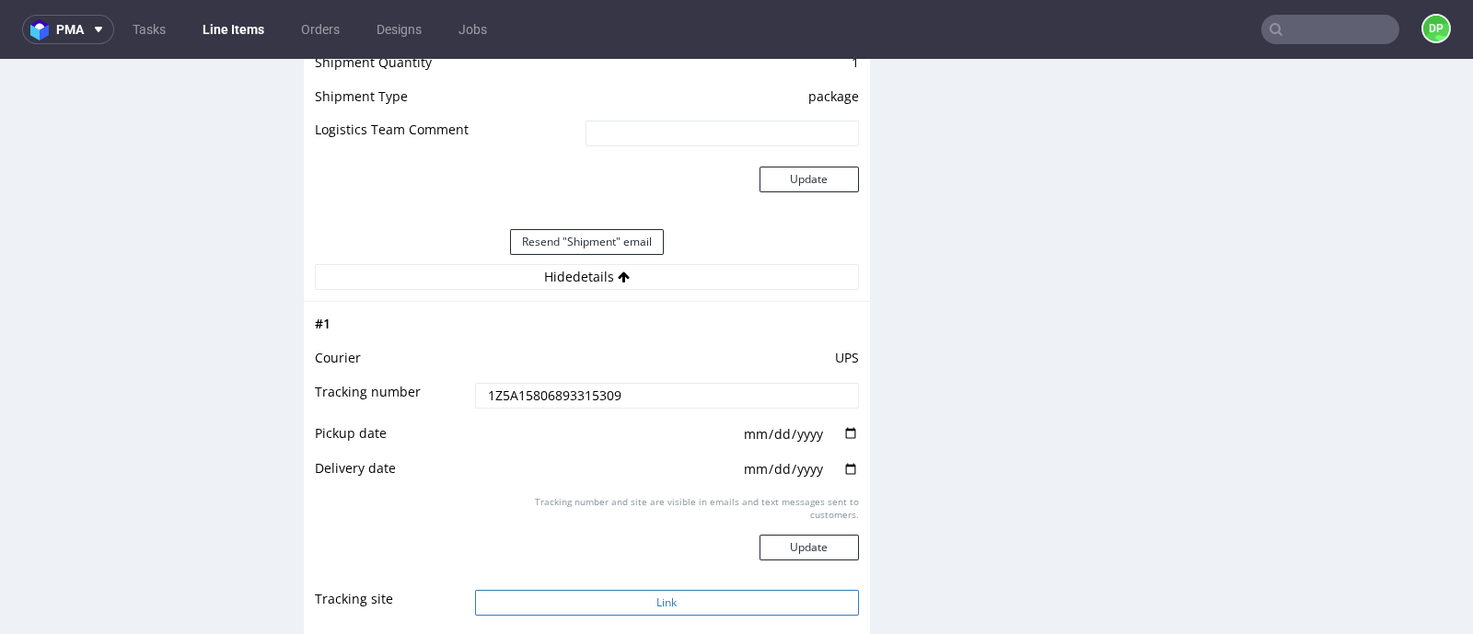
click at [637, 595] on button "Link" at bounding box center [667, 603] width 384 height 26
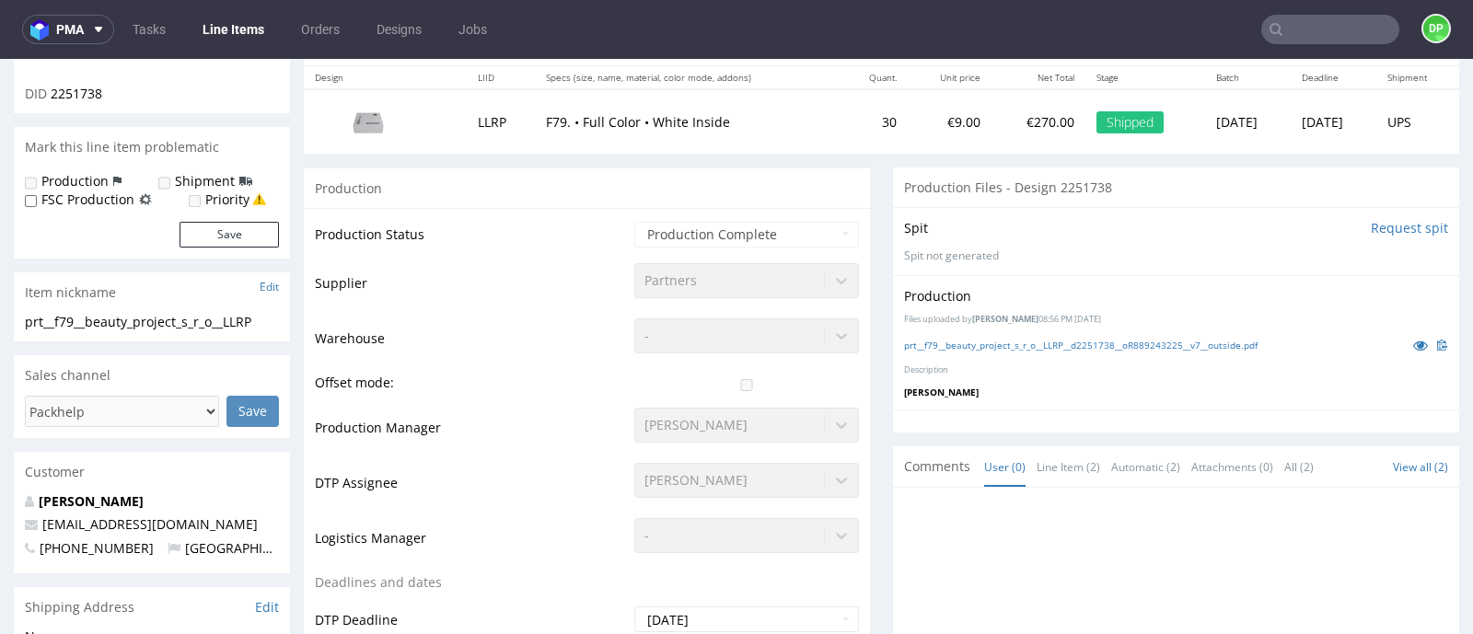
scroll to position [114, 0]
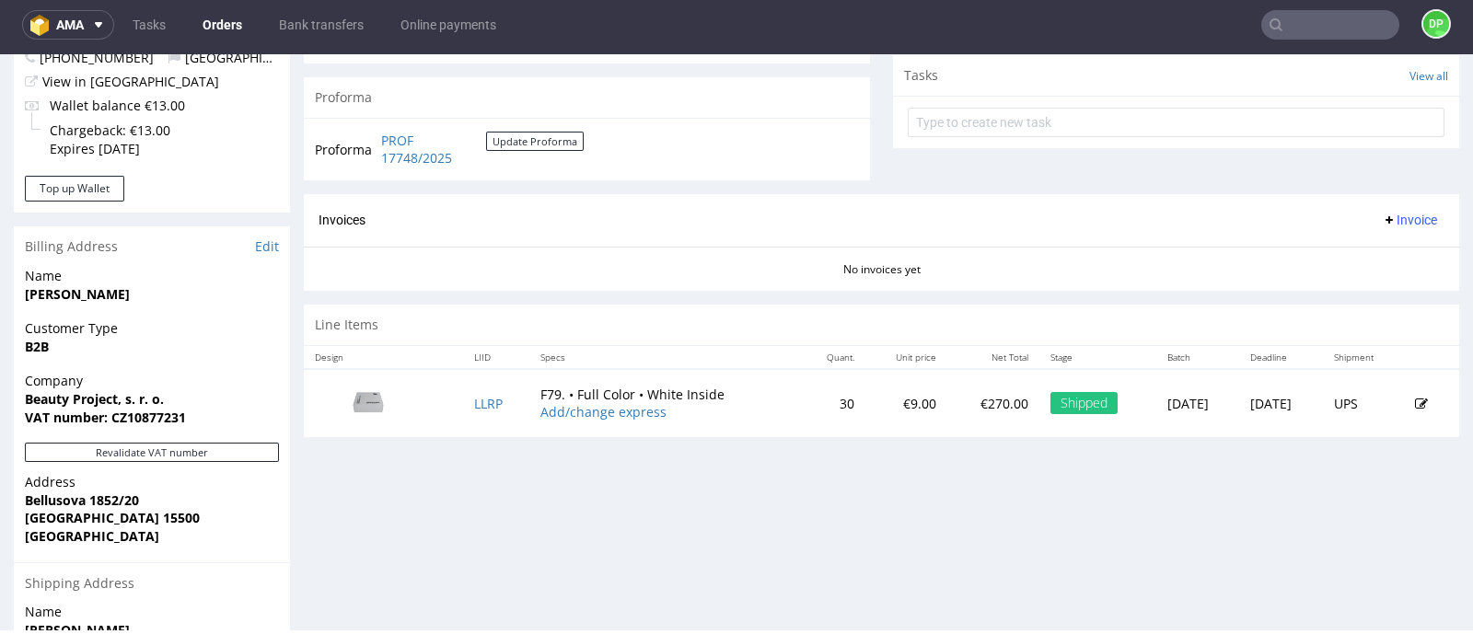
scroll to position [654, 0]
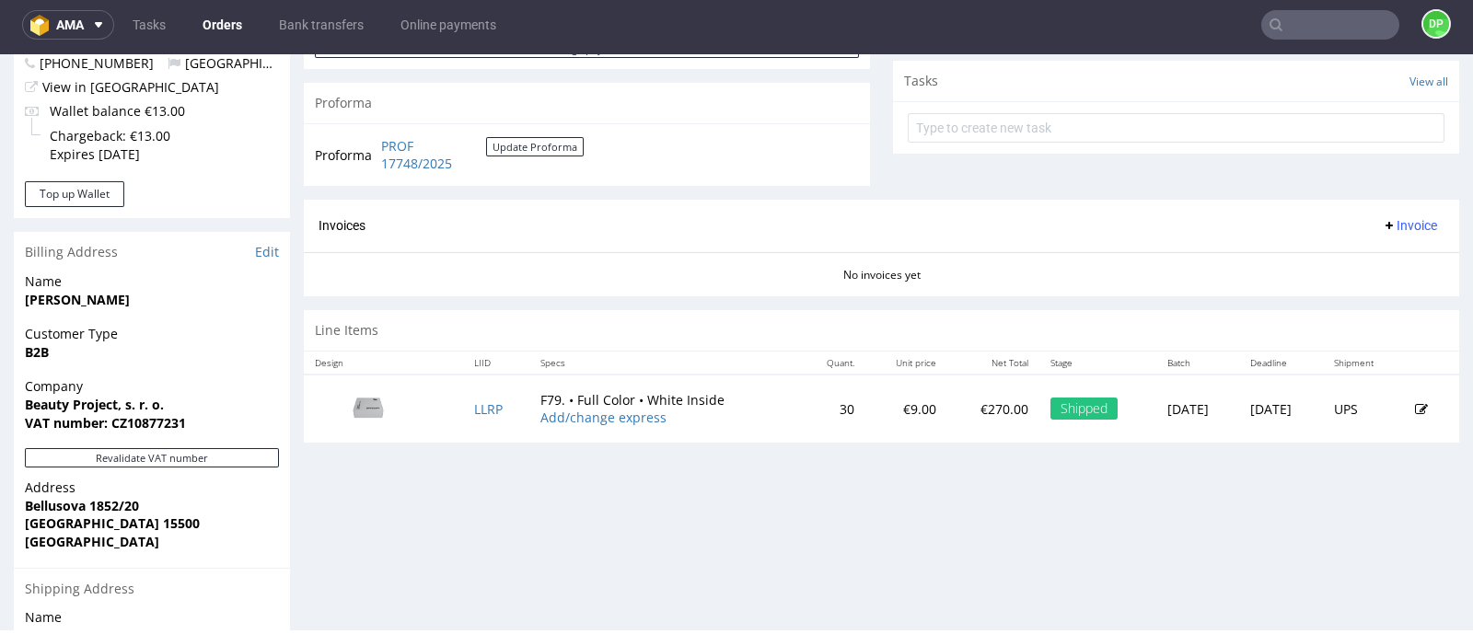
click at [1388, 221] on span "Invoice" at bounding box center [1409, 225] width 55 height 15
click at [1335, 266] on span "Generate" at bounding box center [1374, 263] width 89 height 18
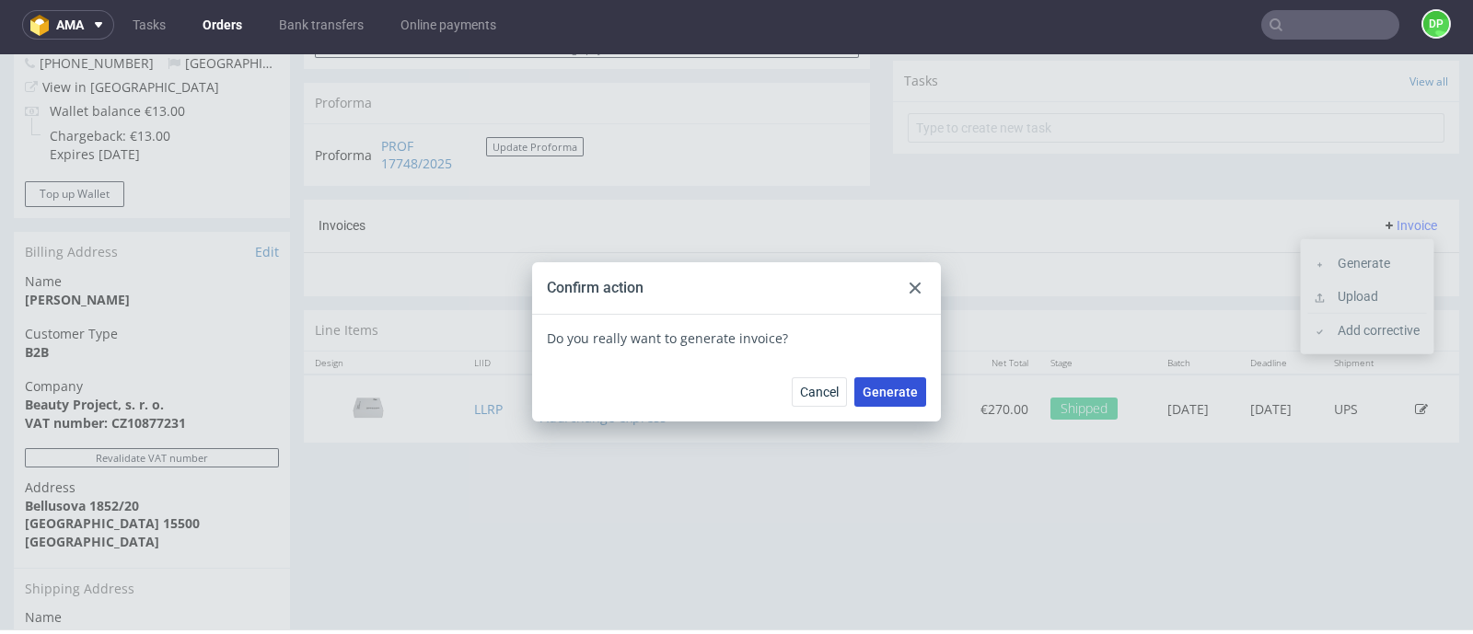
click at [895, 391] on span "Generate" at bounding box center [890, 392] width 55 height 13
click at [913, 293] on div at bounding box center [915, 288] width 22 height 22
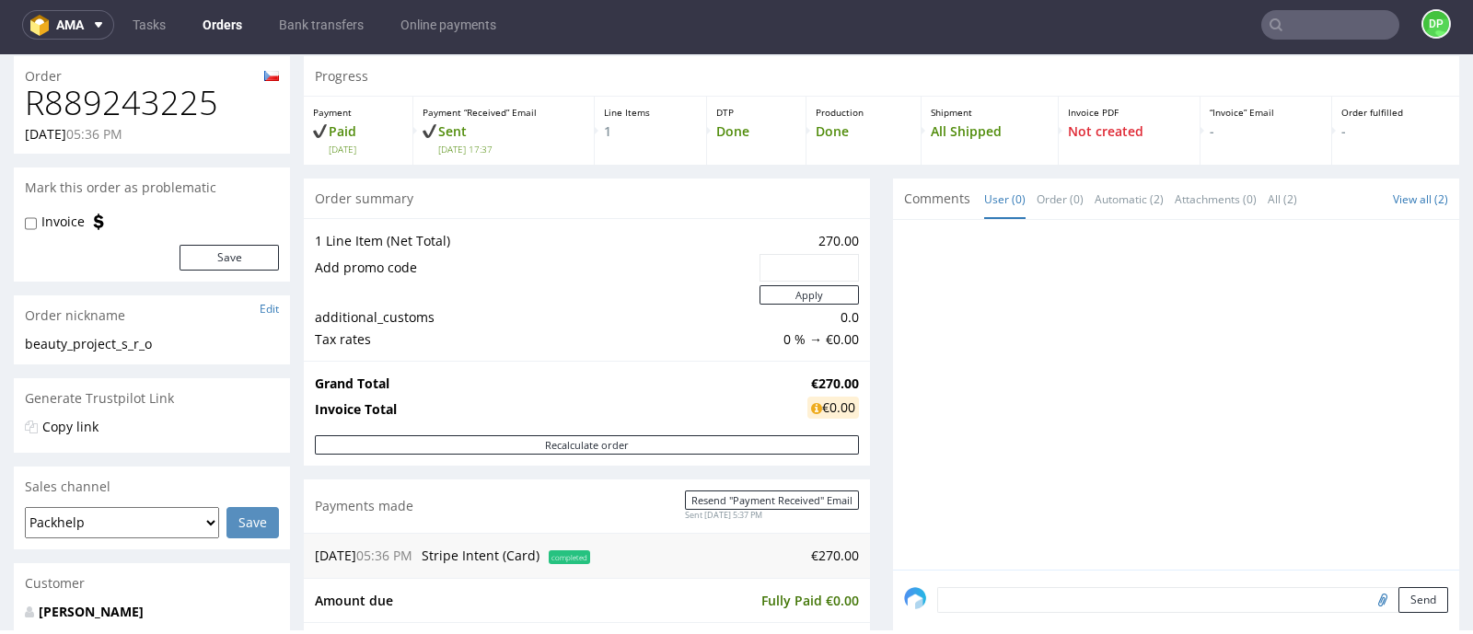
scroll to position [0, 0]
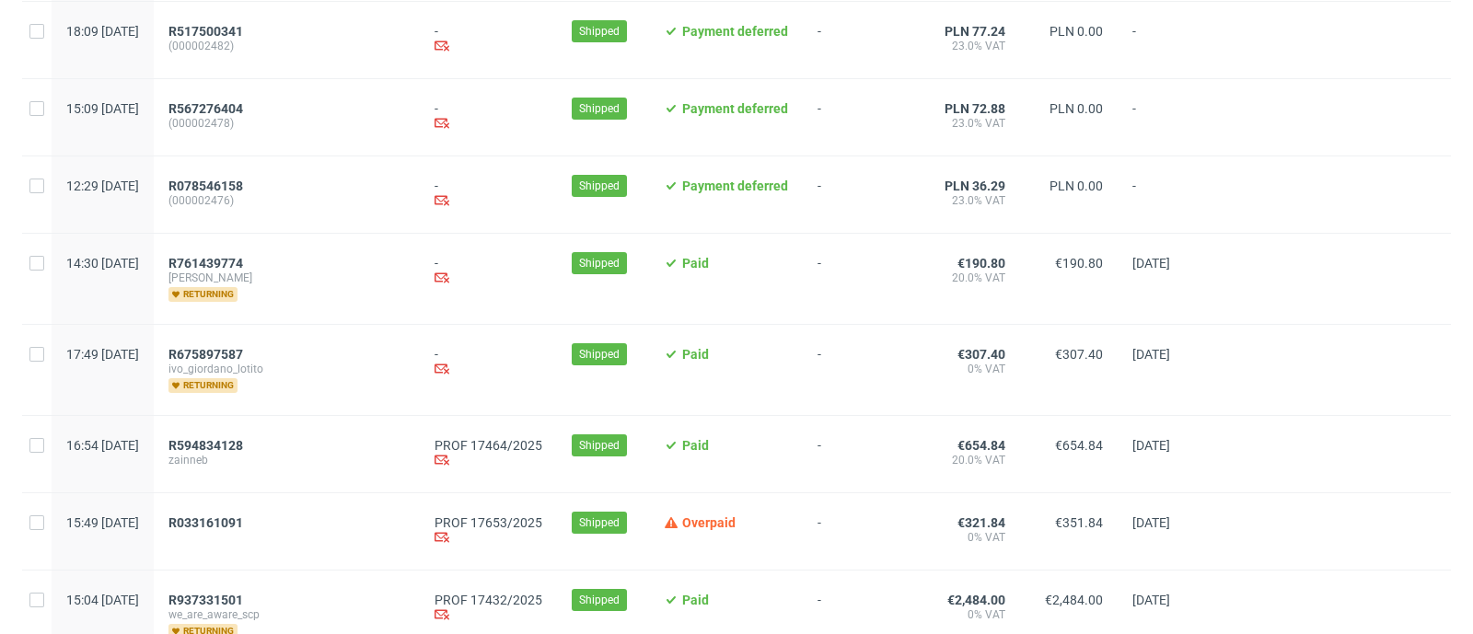
scroll to position [1151, 0]
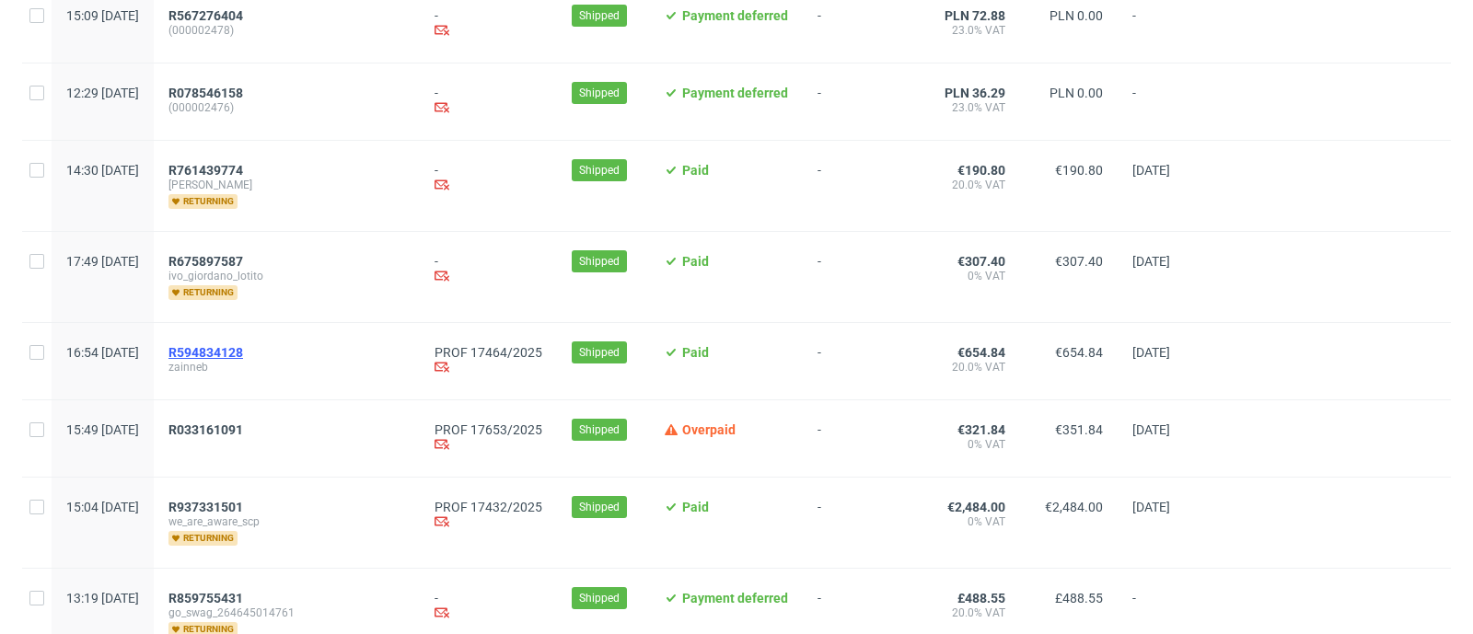
click at [243, 357] on span "R594834128" at bounding box center [205, 352] width 75 height 15
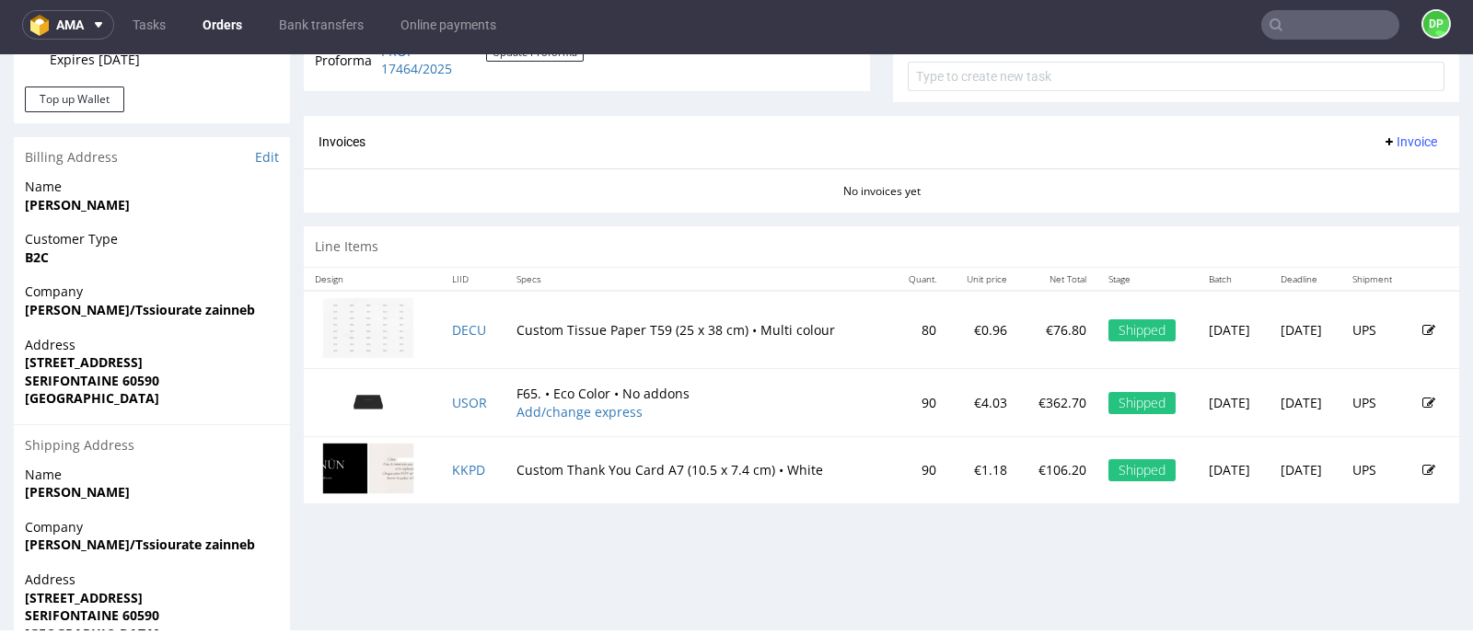
scroll to position [720, 0]
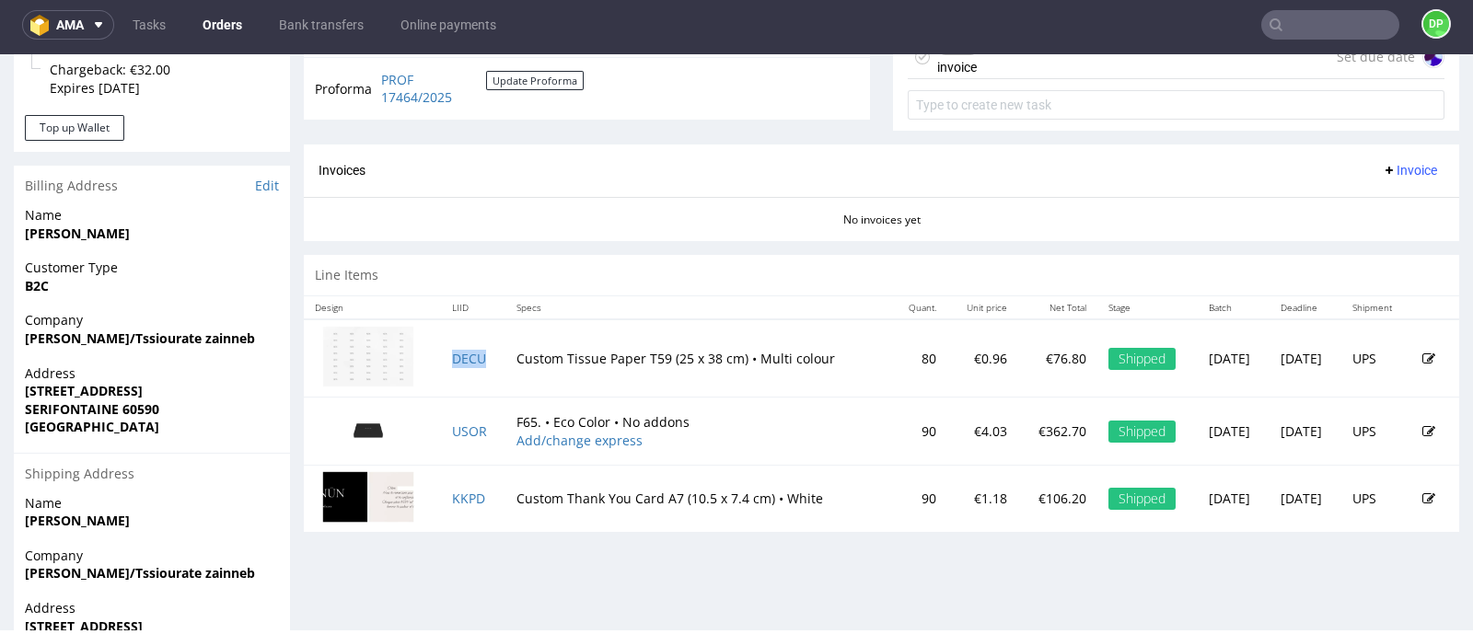
drag, startPoint x: 447, startPoint y: 354, endPoint x: 1003, endPoint y: 230, distance: 569.8
click at [1003, 230] on section "Invoices Invoice No invoices yet" at bounding box center [881, 193] width 1155 height 97
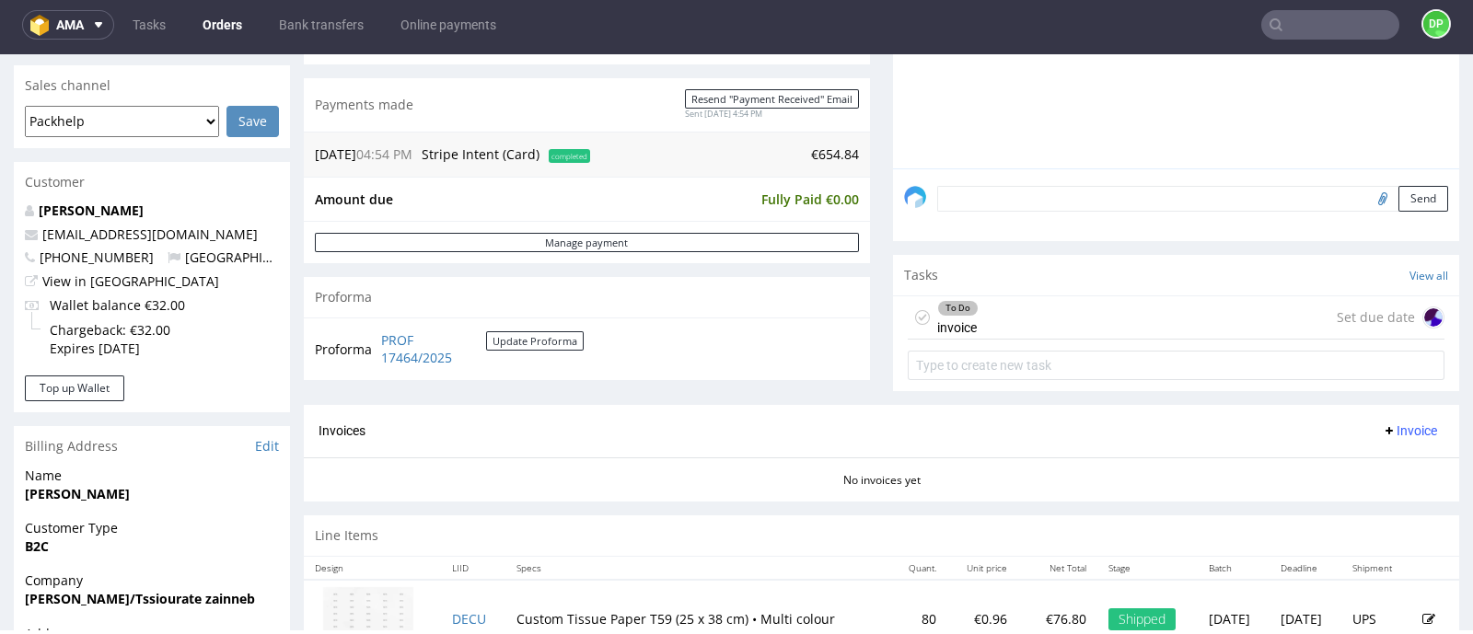
scroll to position [0, 0]
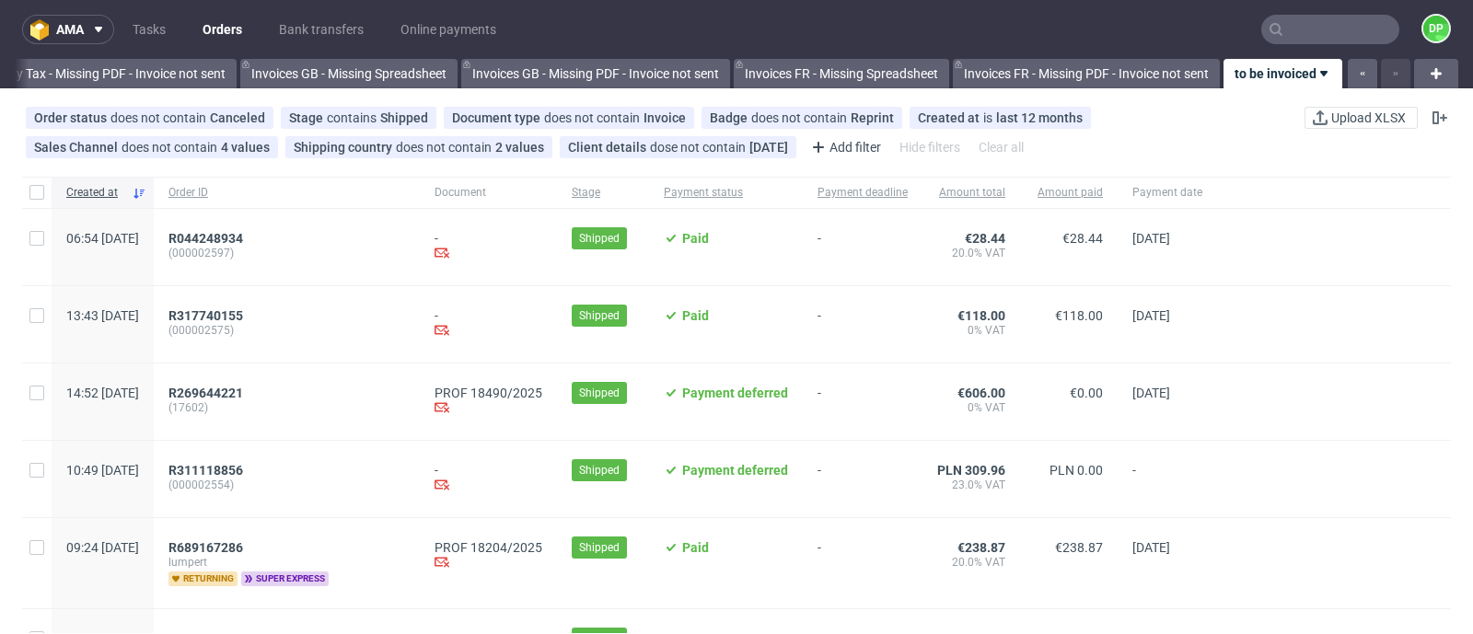
scroll to position [114, 0]
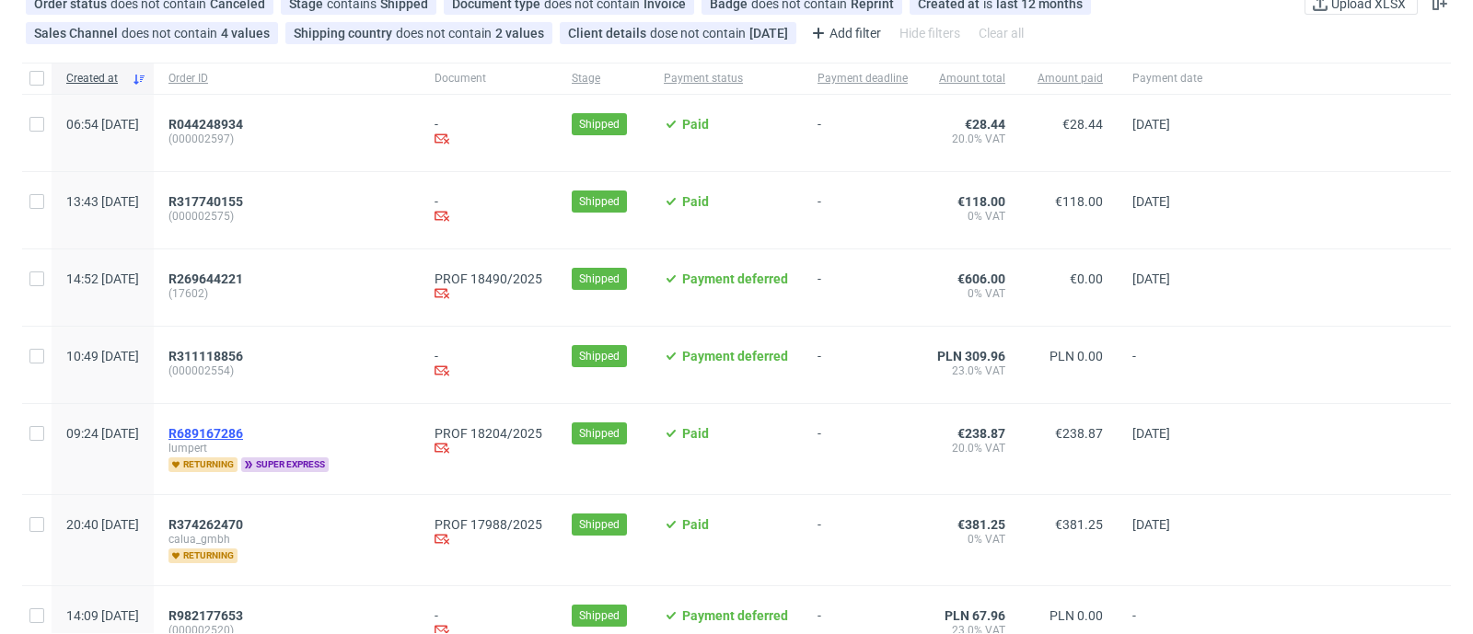
click at [243, 431] on span "R689167286" at bounding box center [205, 433] width 75 height 15
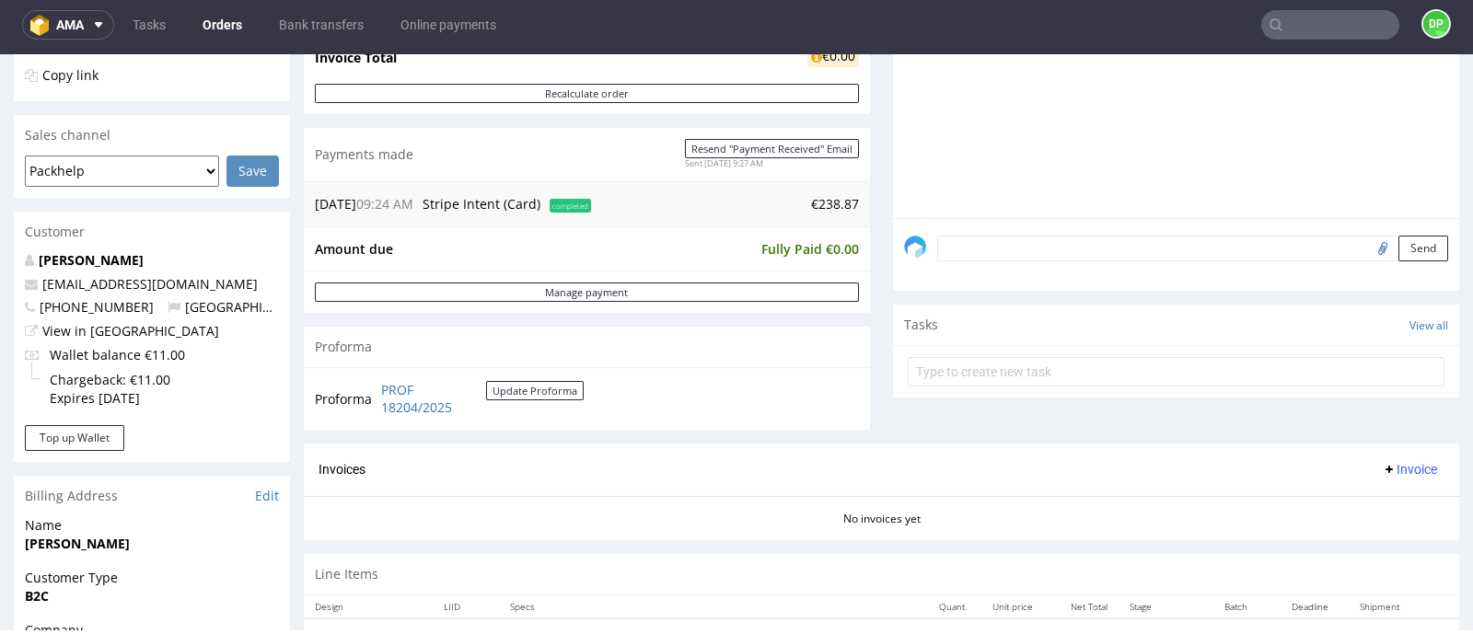
scroll to position [375, 0]
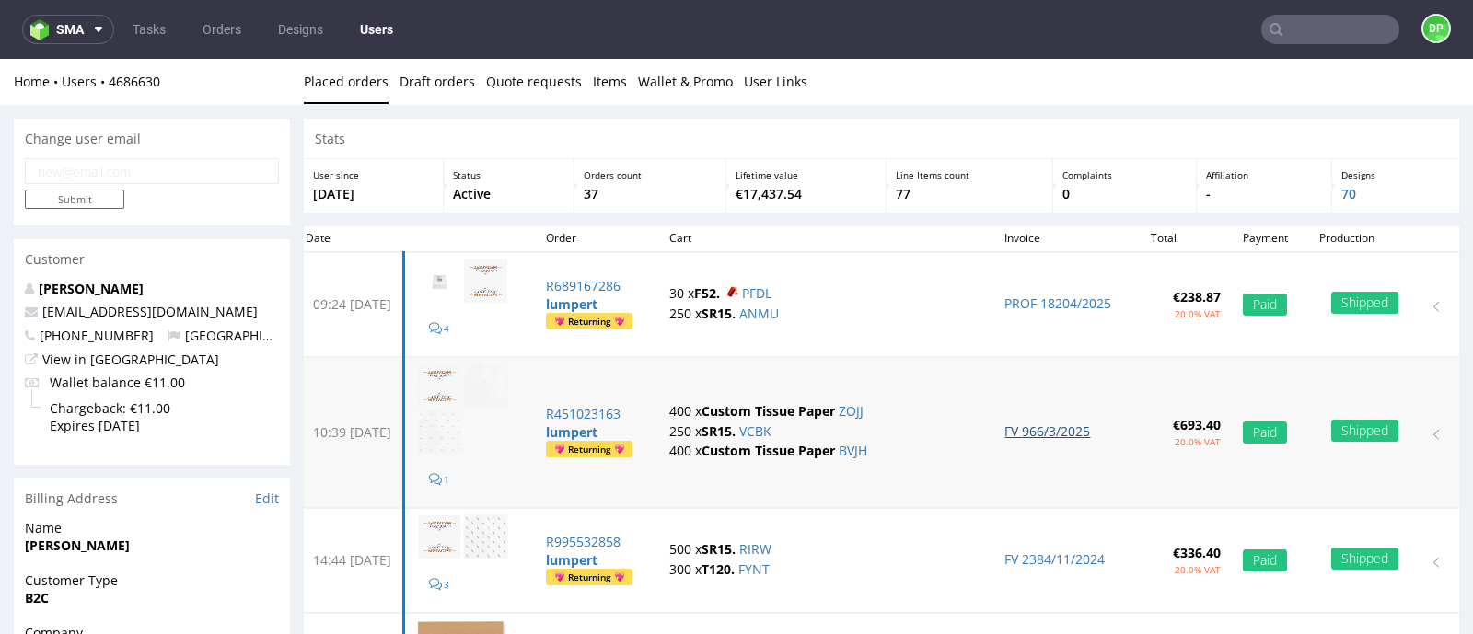
scroll to position [114, 0]
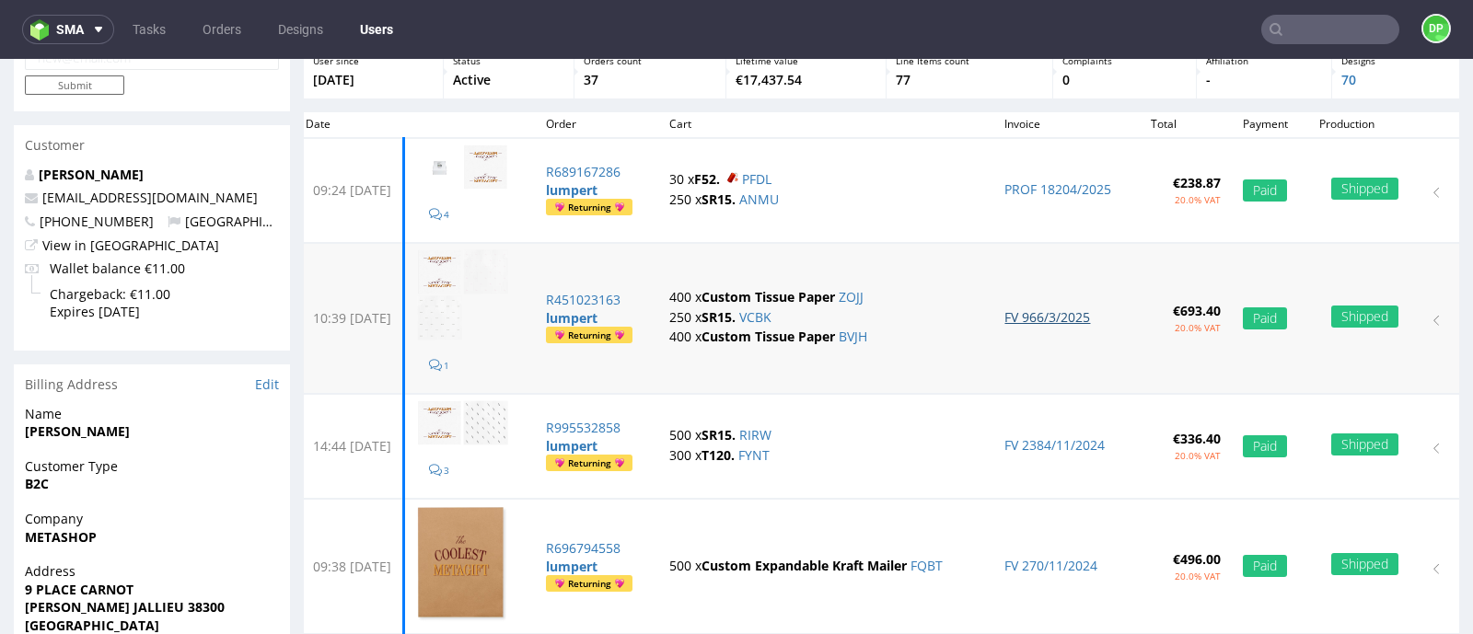
click at [1027, 311] on link "FV 966/3/2025" at bounding box center [1047, 316] width 86 height 17
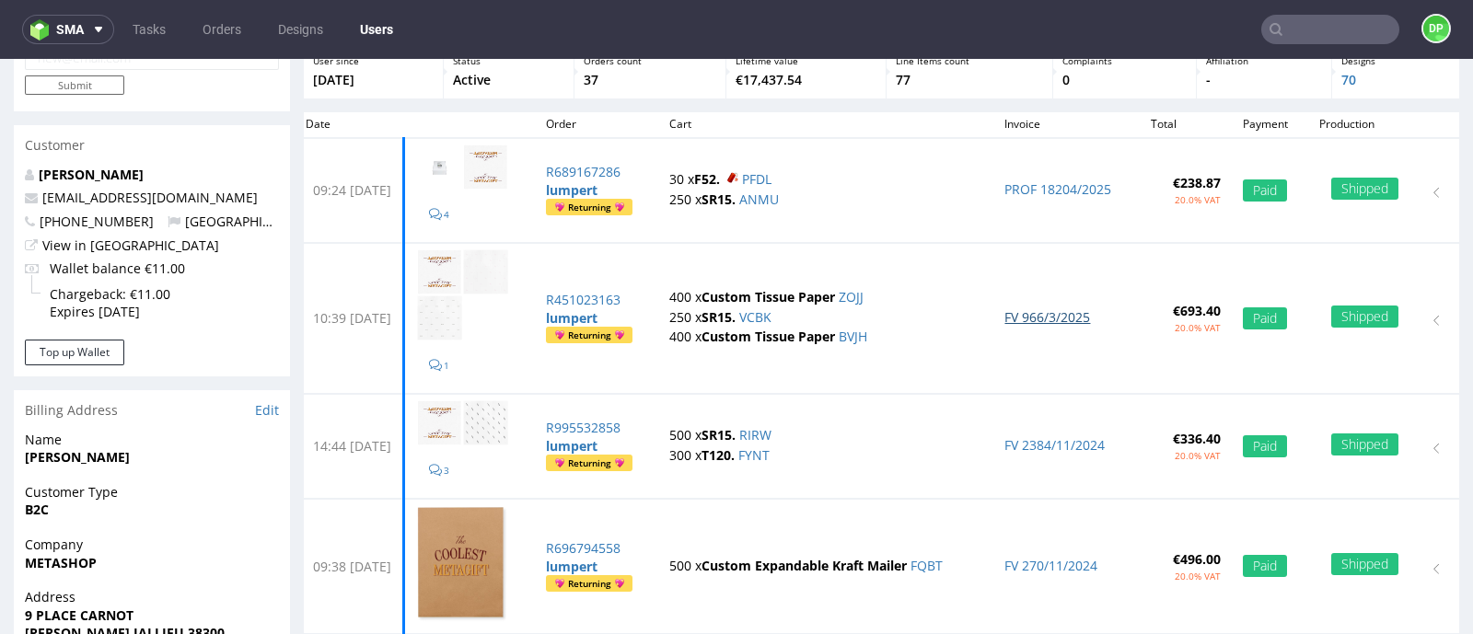
scroll to position [0, 0]
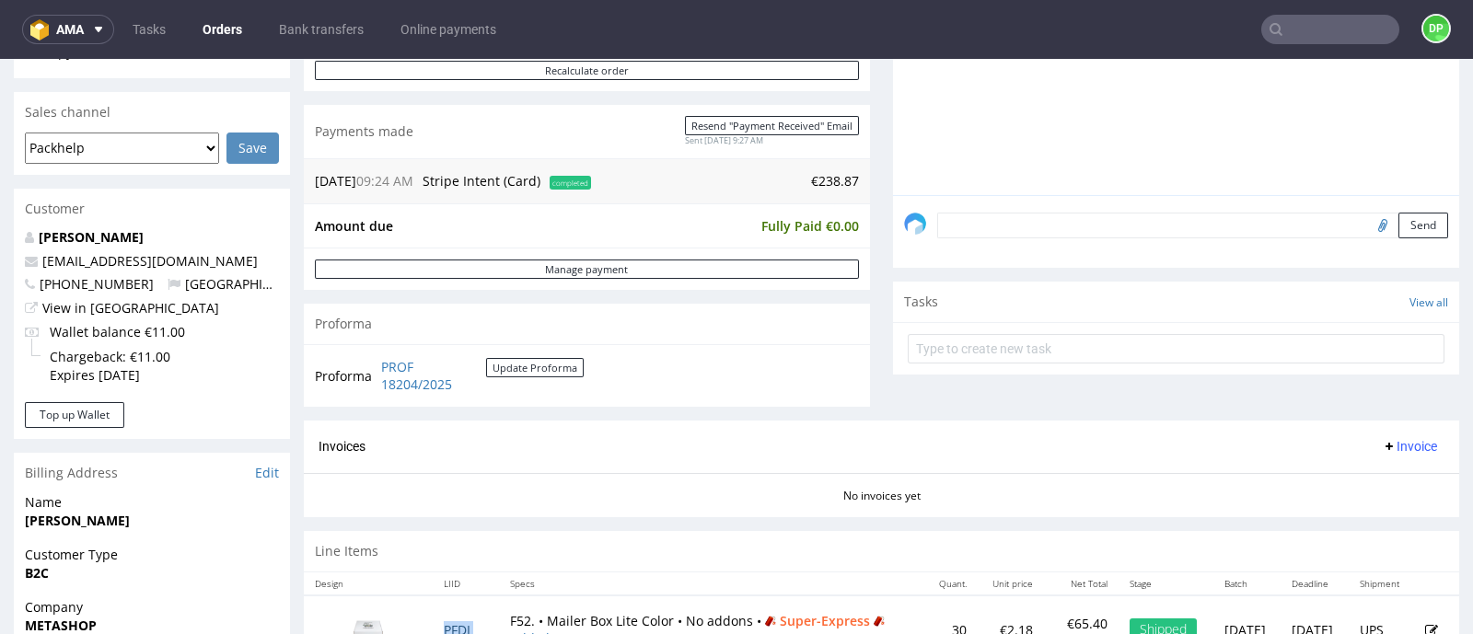
scroll to position [490, 0]
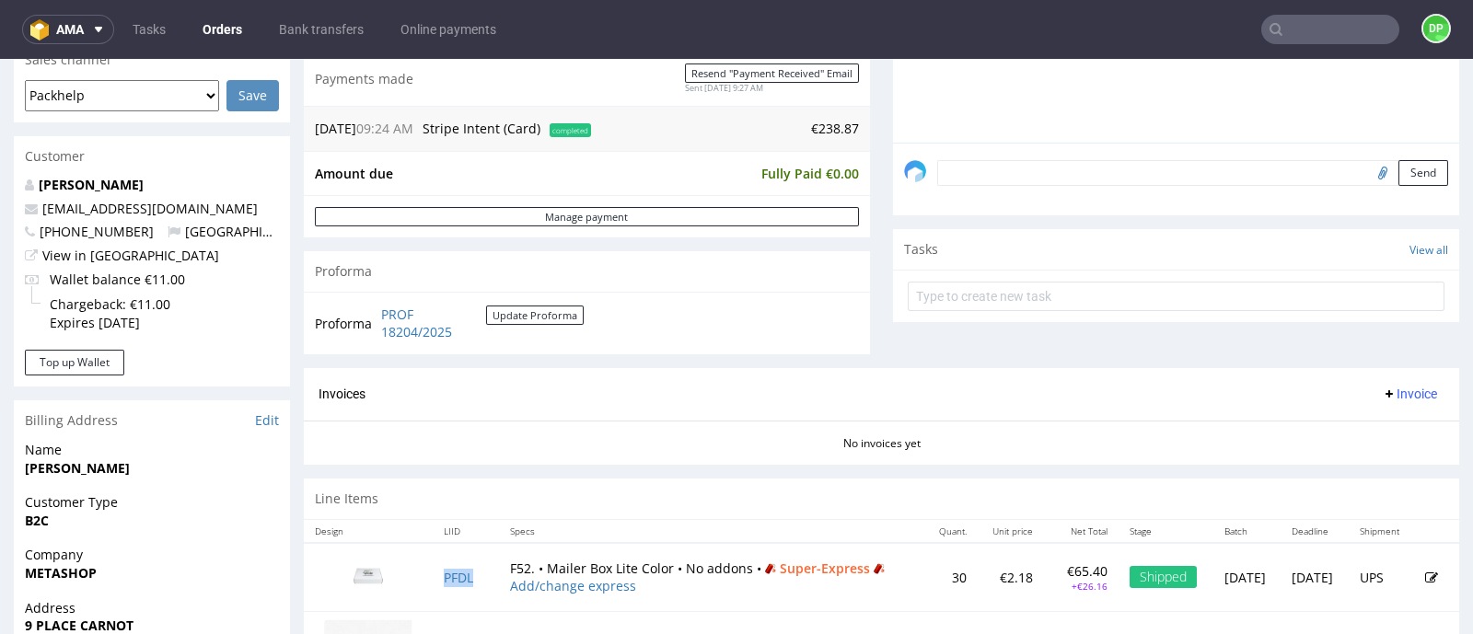
click at [1375, 400] on button "Invoice" at bounding box center [1410, 394] width 70 height 22
click at [1360, 425] on span "Generate" at bounding box center [1374, 432] width 89 height 18
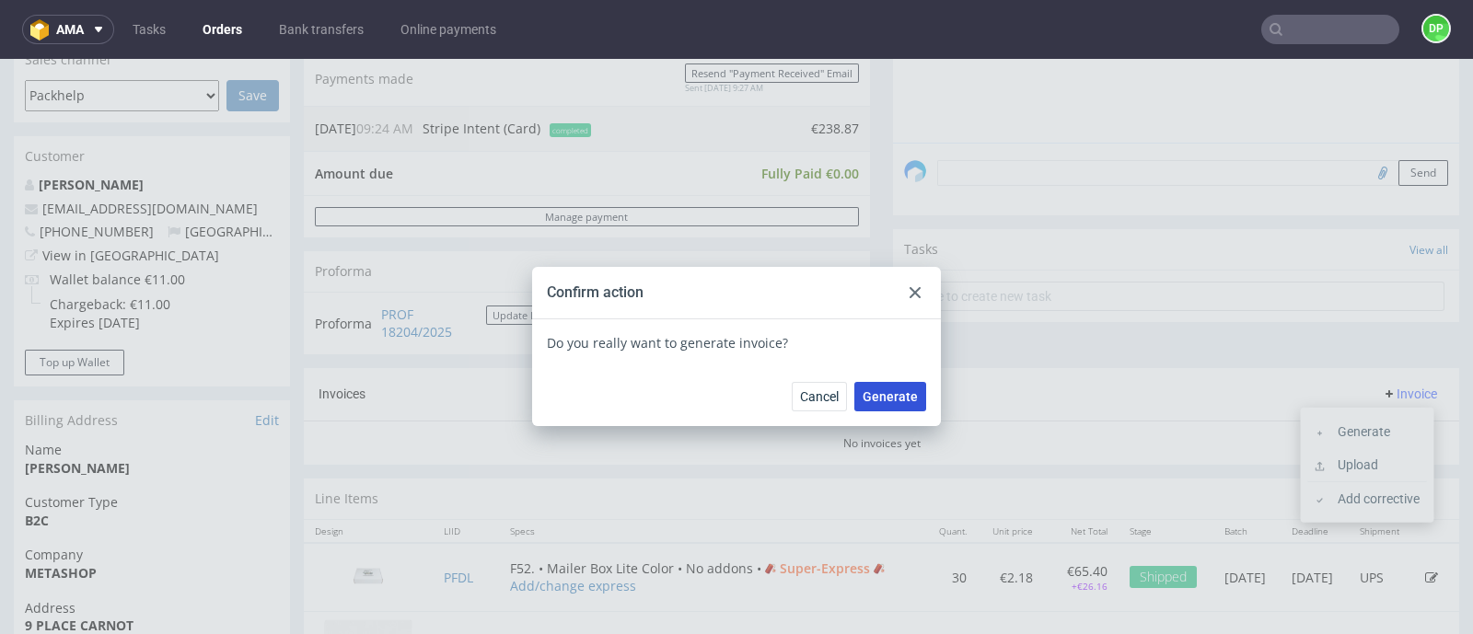
click at [870, 390] on span "Generate" at bounding box center [890, 396] width 55 height 13
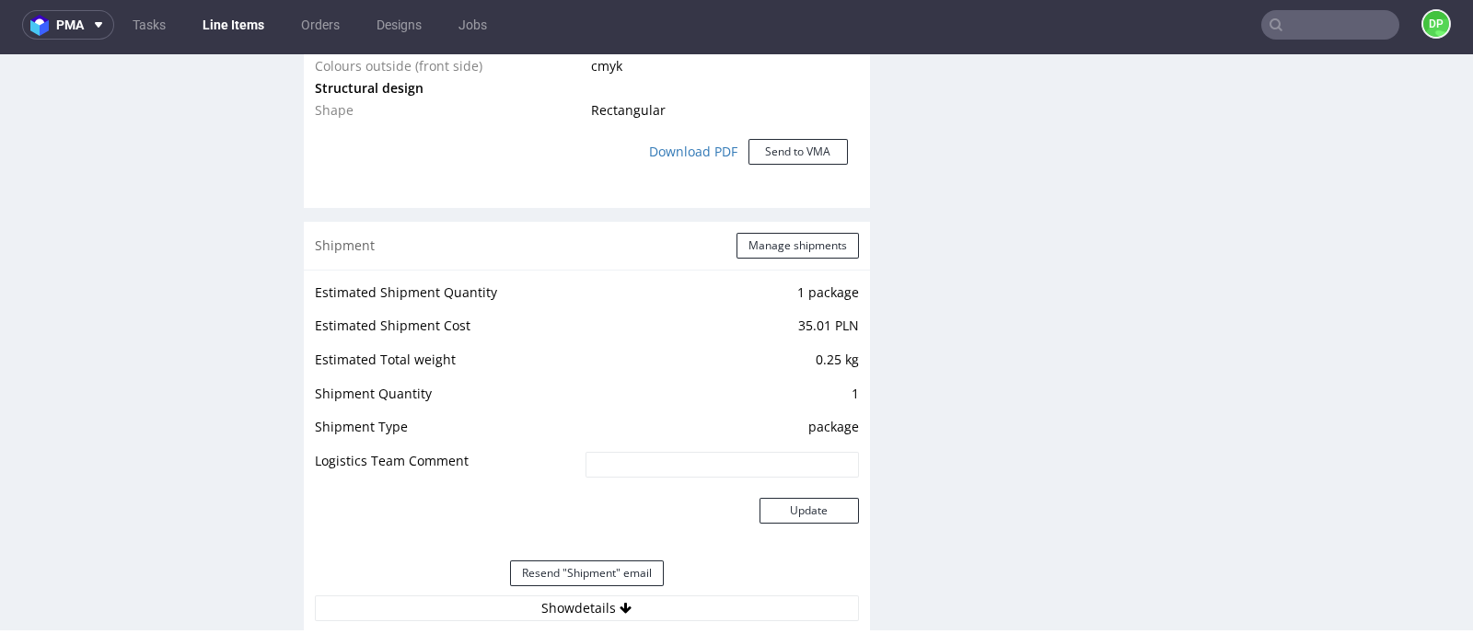
scroll to position [1956, 0]
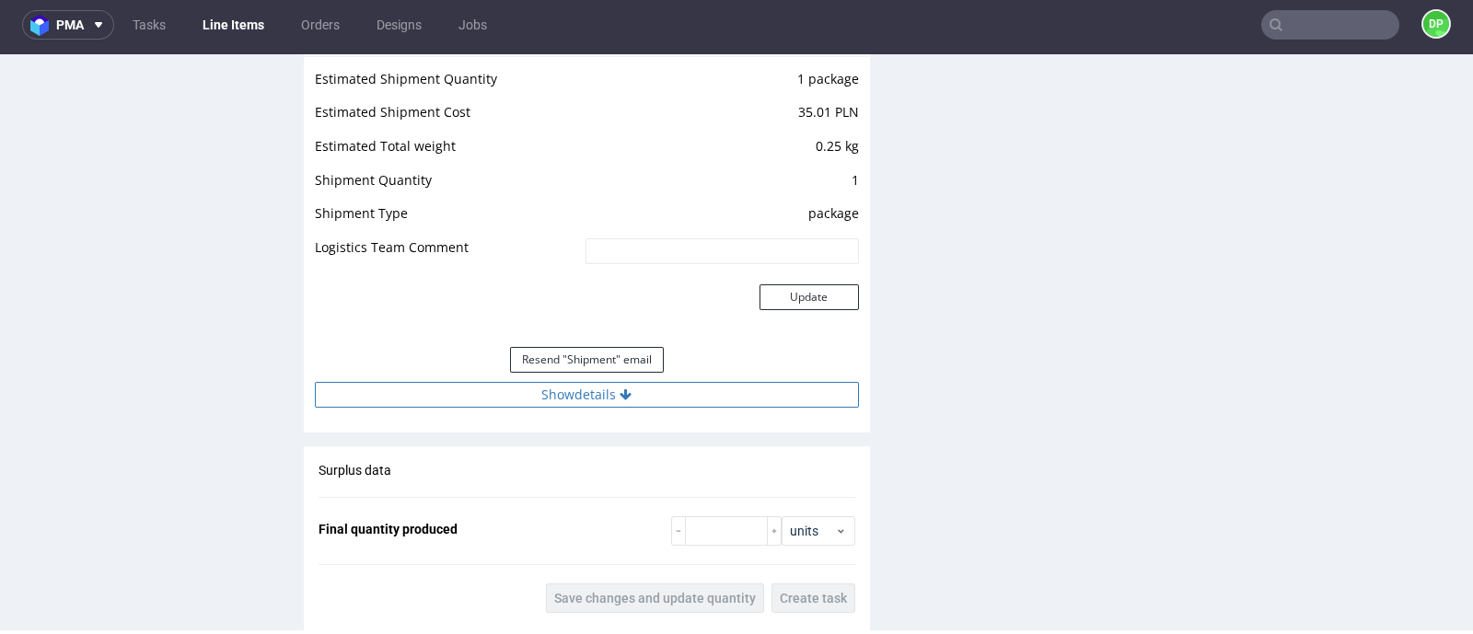
click at [553, 400] on button "Show details" at bounding box center [587, 395] width 544 height 26
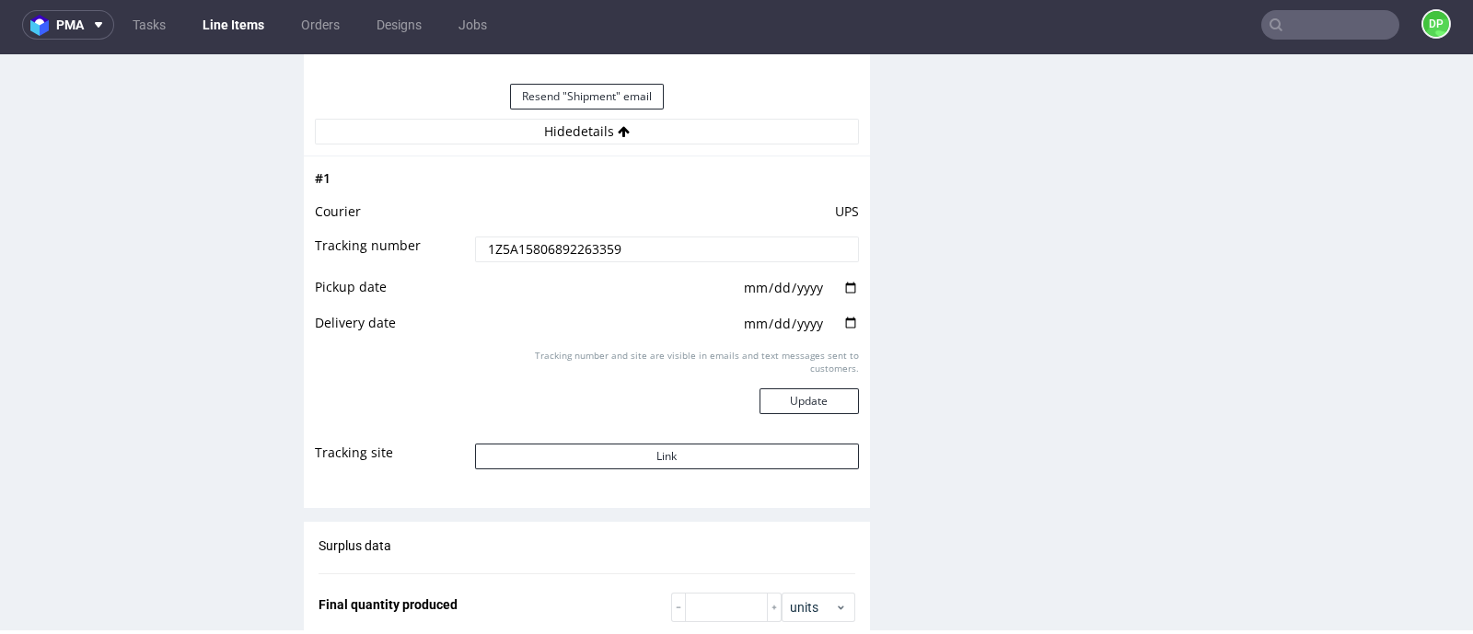
scroll to position [2187, 0]
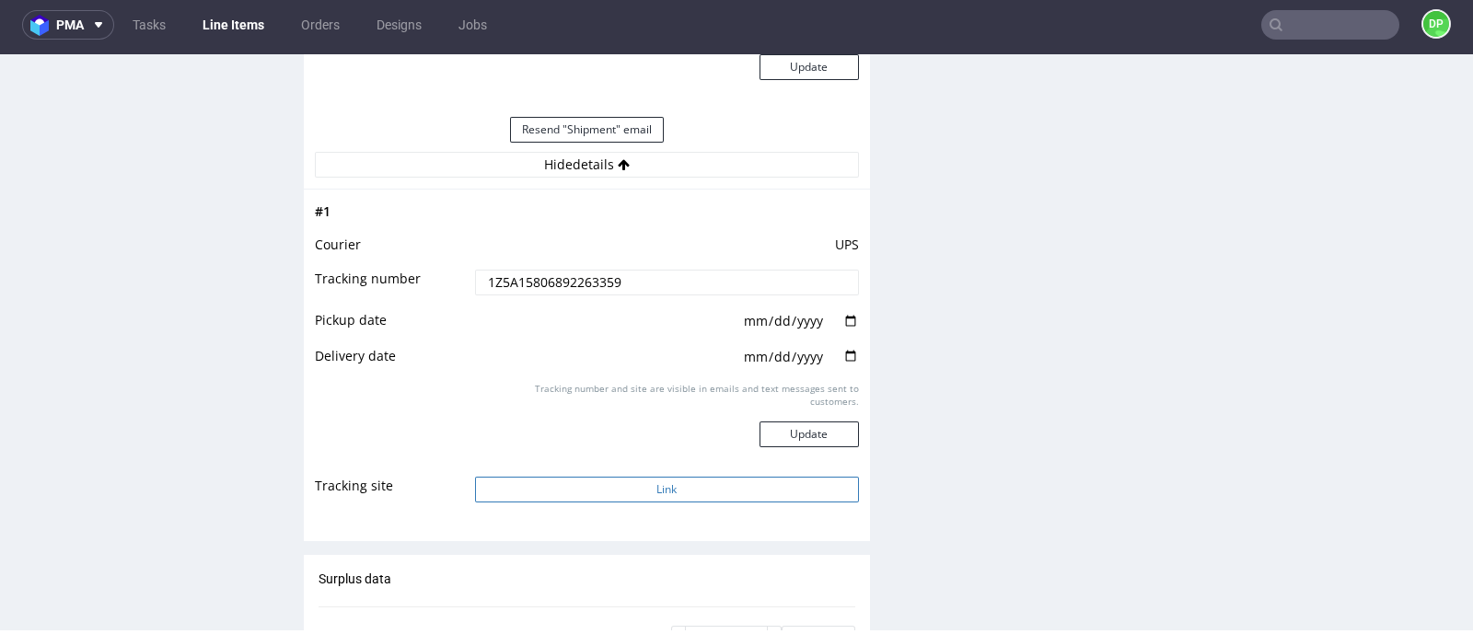
click at [612, 477] on button "Link" at bounding box center [667, 490] width 384 height 26
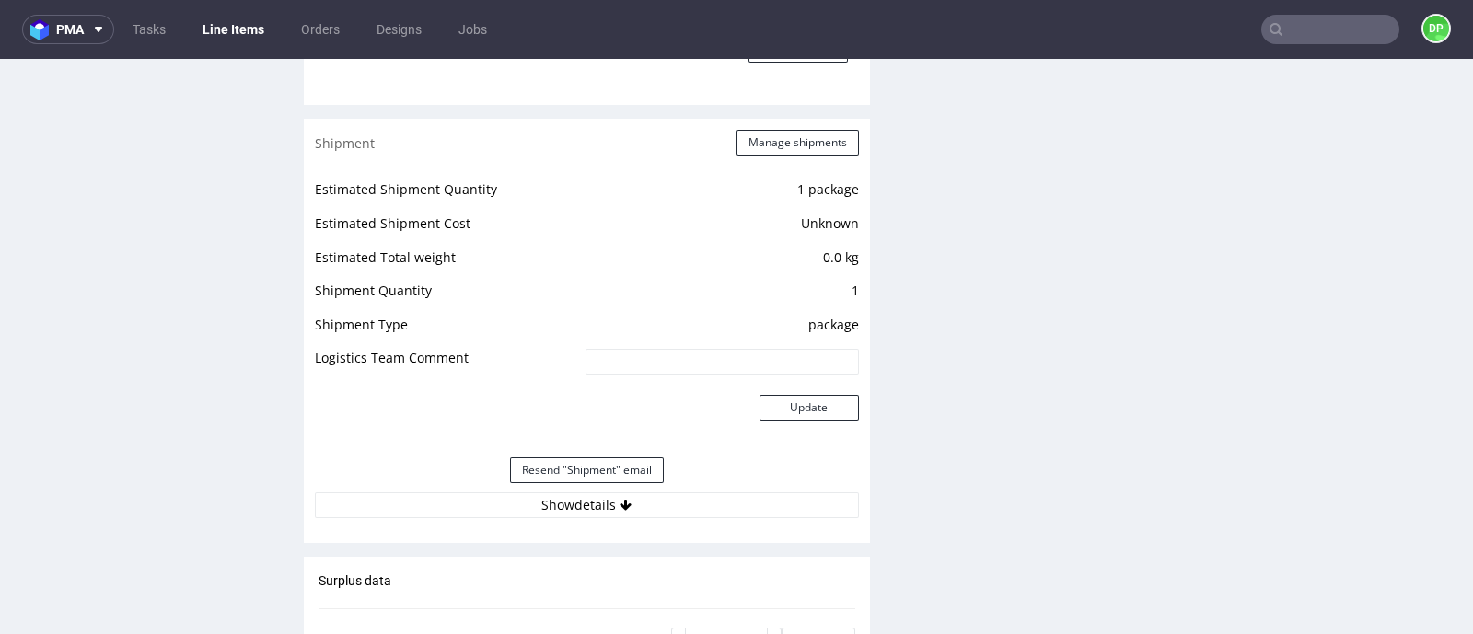
scroll to position [1956, 0]
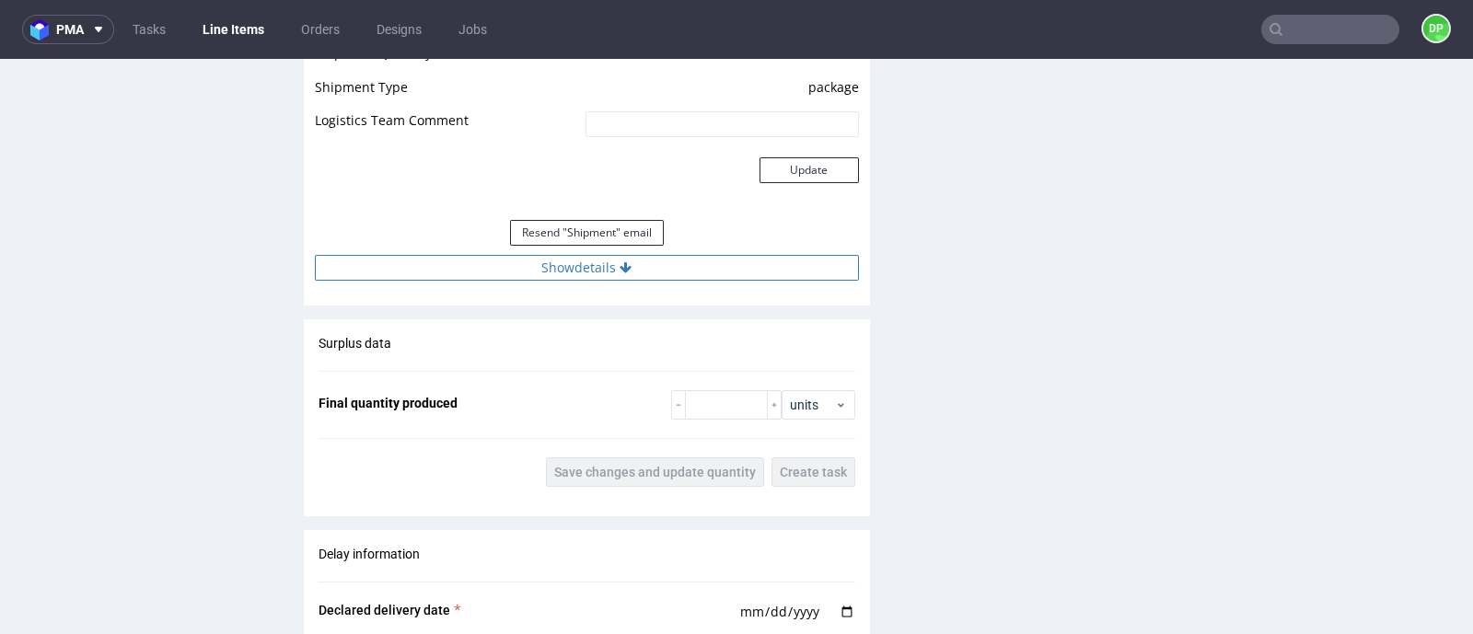
click at [600, 273] on button "Show details" at bounding box center [587, 268] width 544 height 26
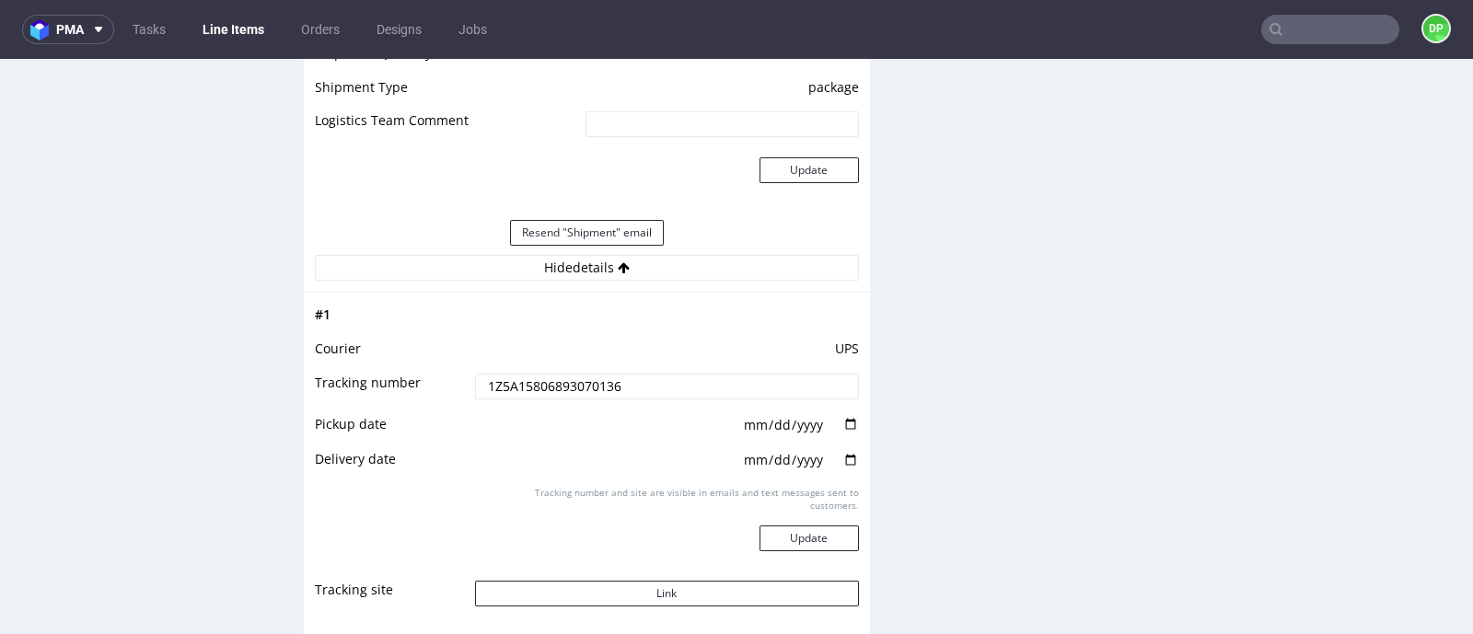
scroll to position [2072, 0]
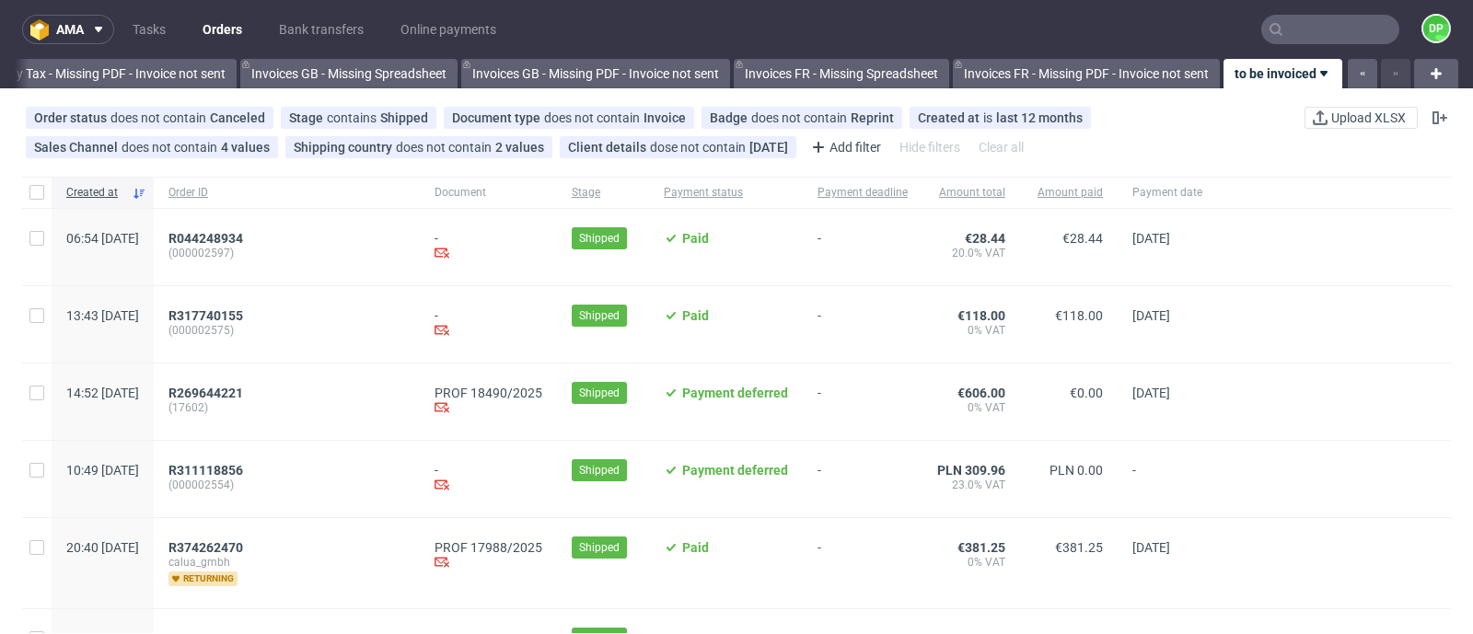
scroll to position [229, 0]
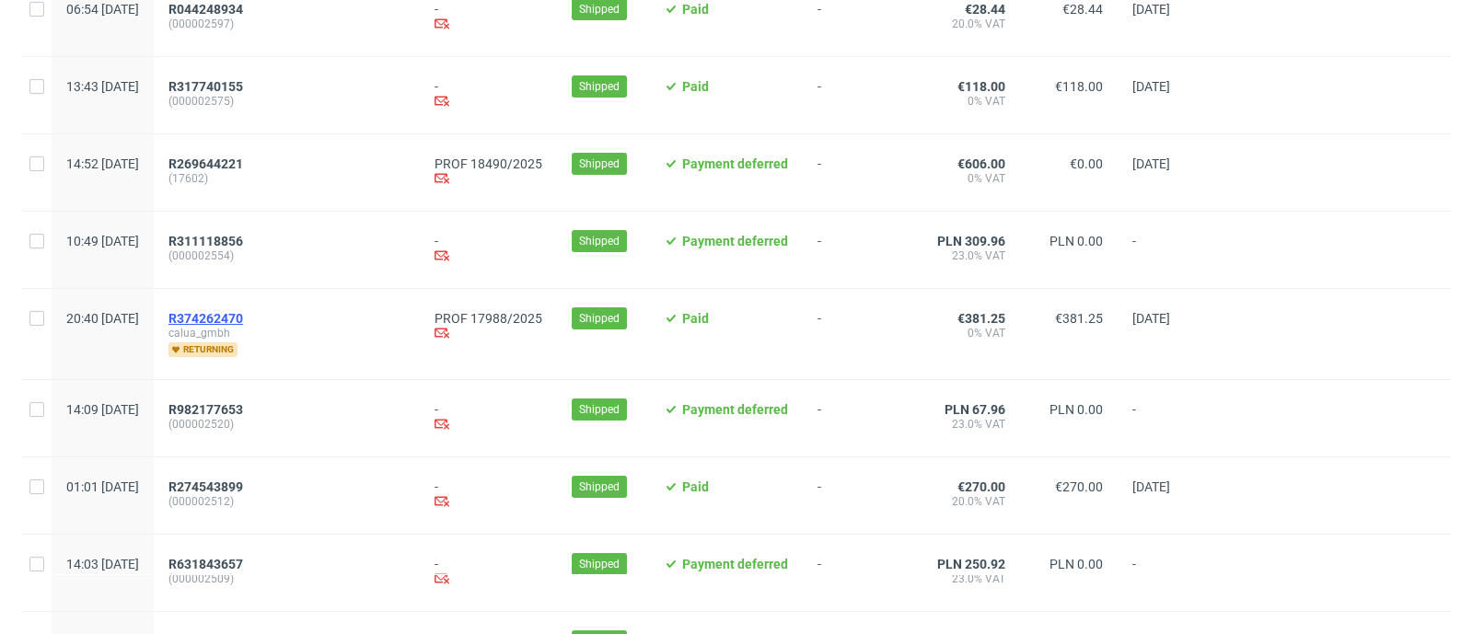
click at [243, 317] on span "R374262470" at bounding box center [205, 318] width 75 height 15
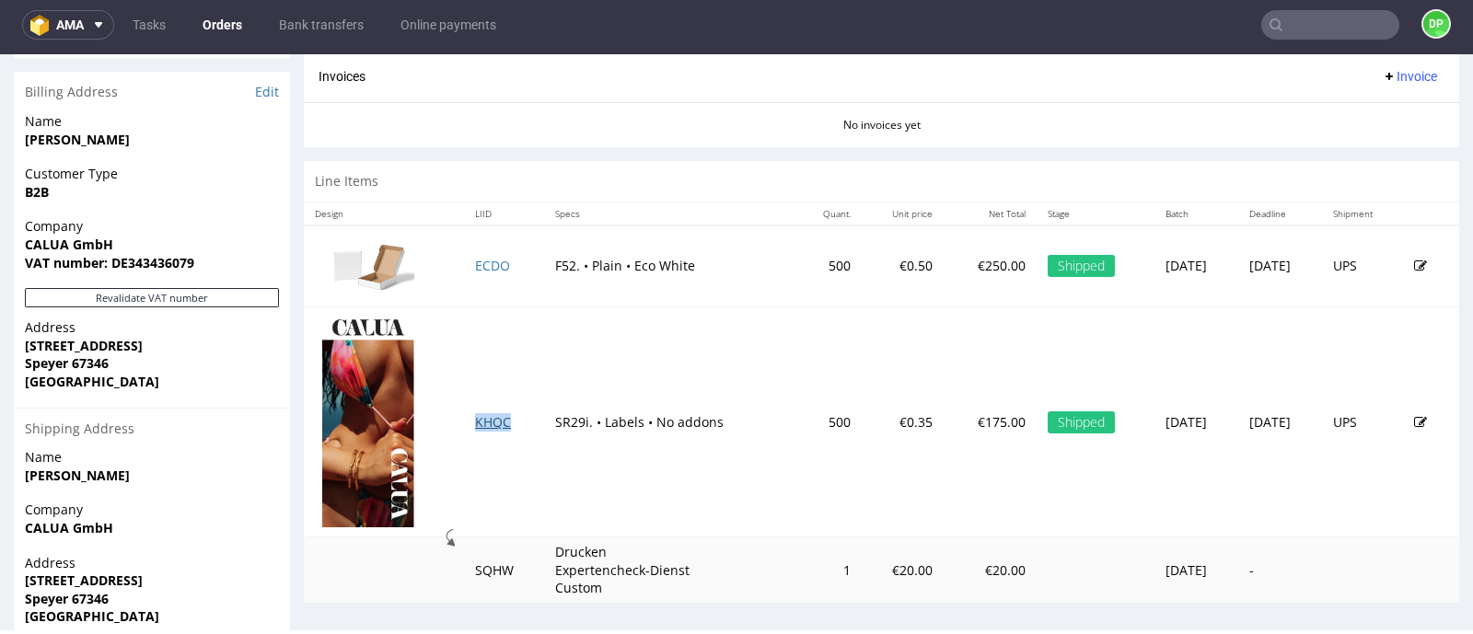
scroll to position [768, 0]
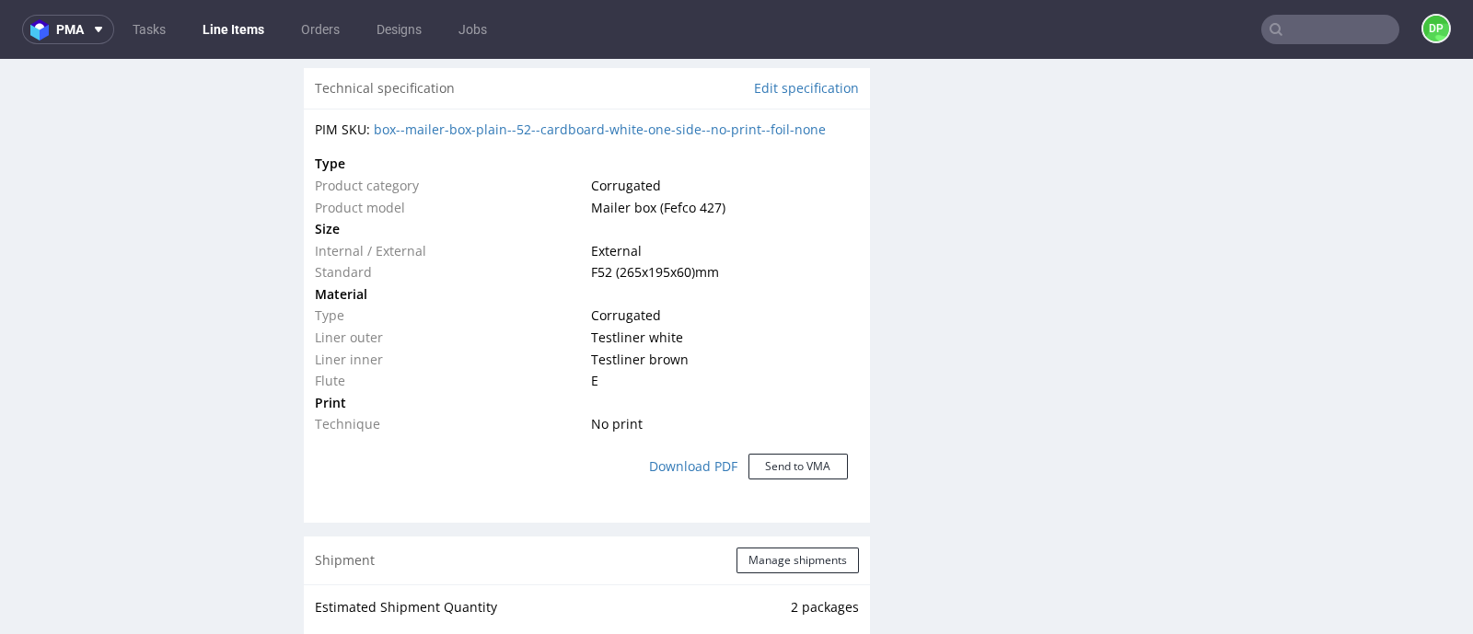
scroll to position [1266, 0]
